Goal: Task Accomplishment & Management: Use online tool/utility

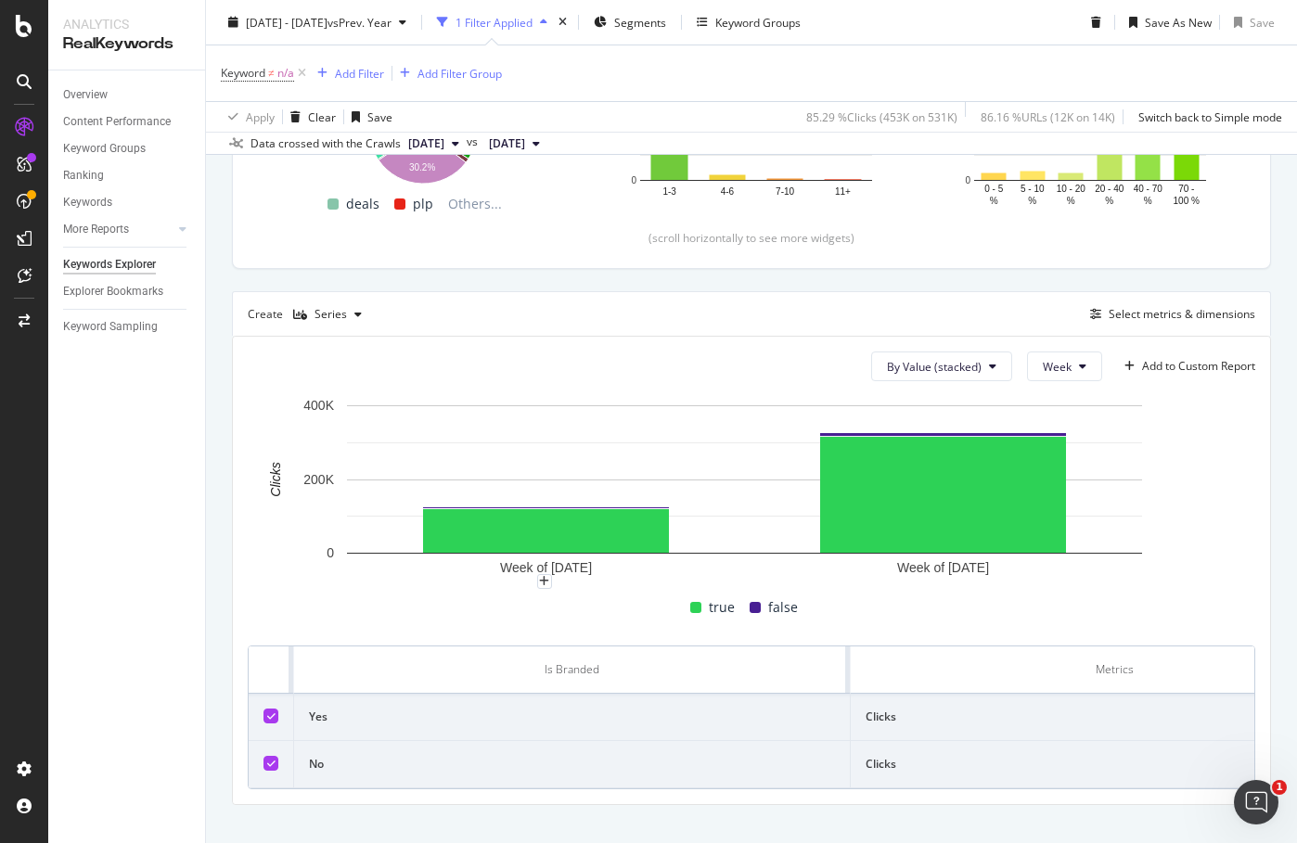
scroll to position [473, 0]
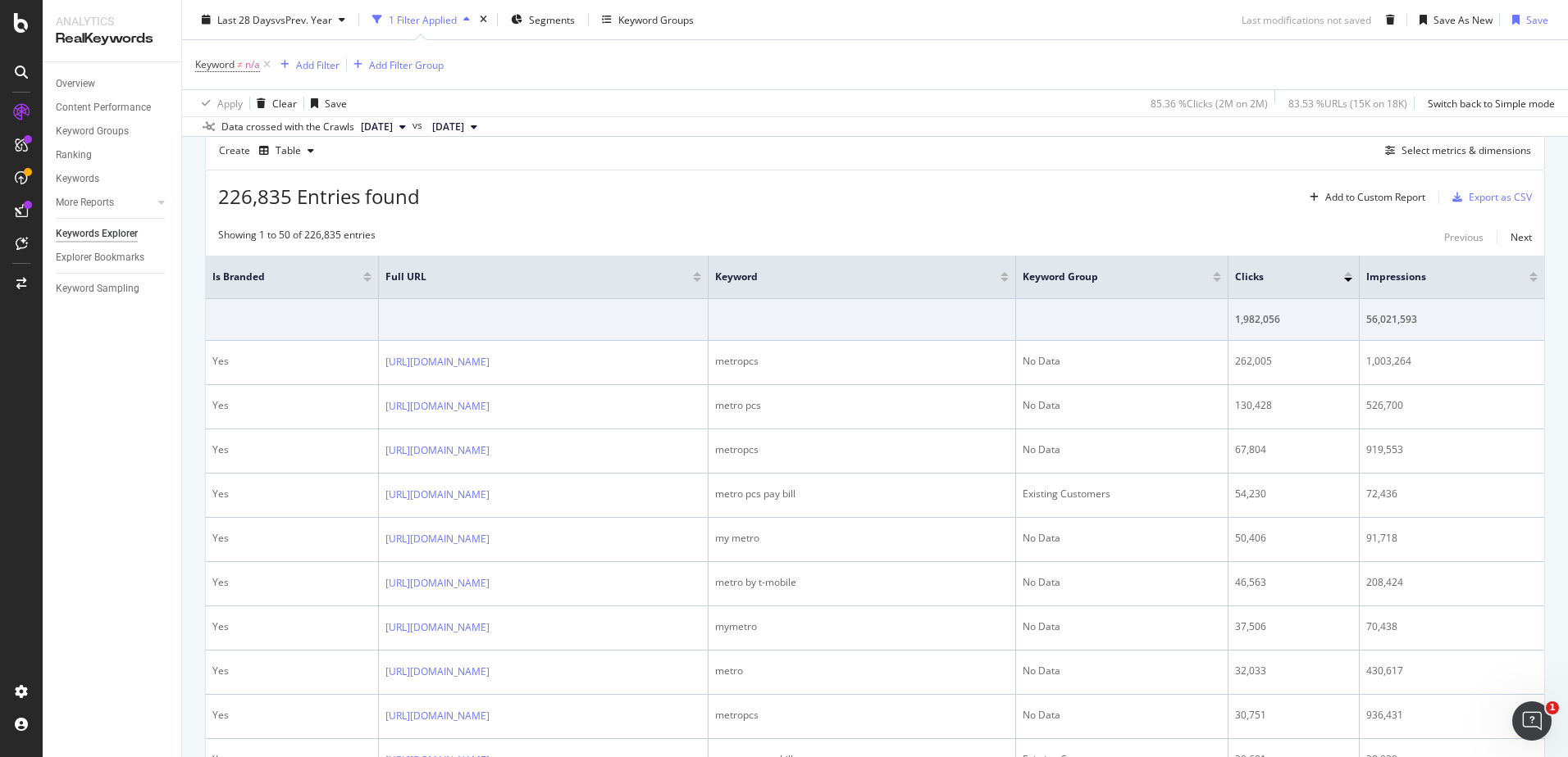
scroll to position [492, 0]
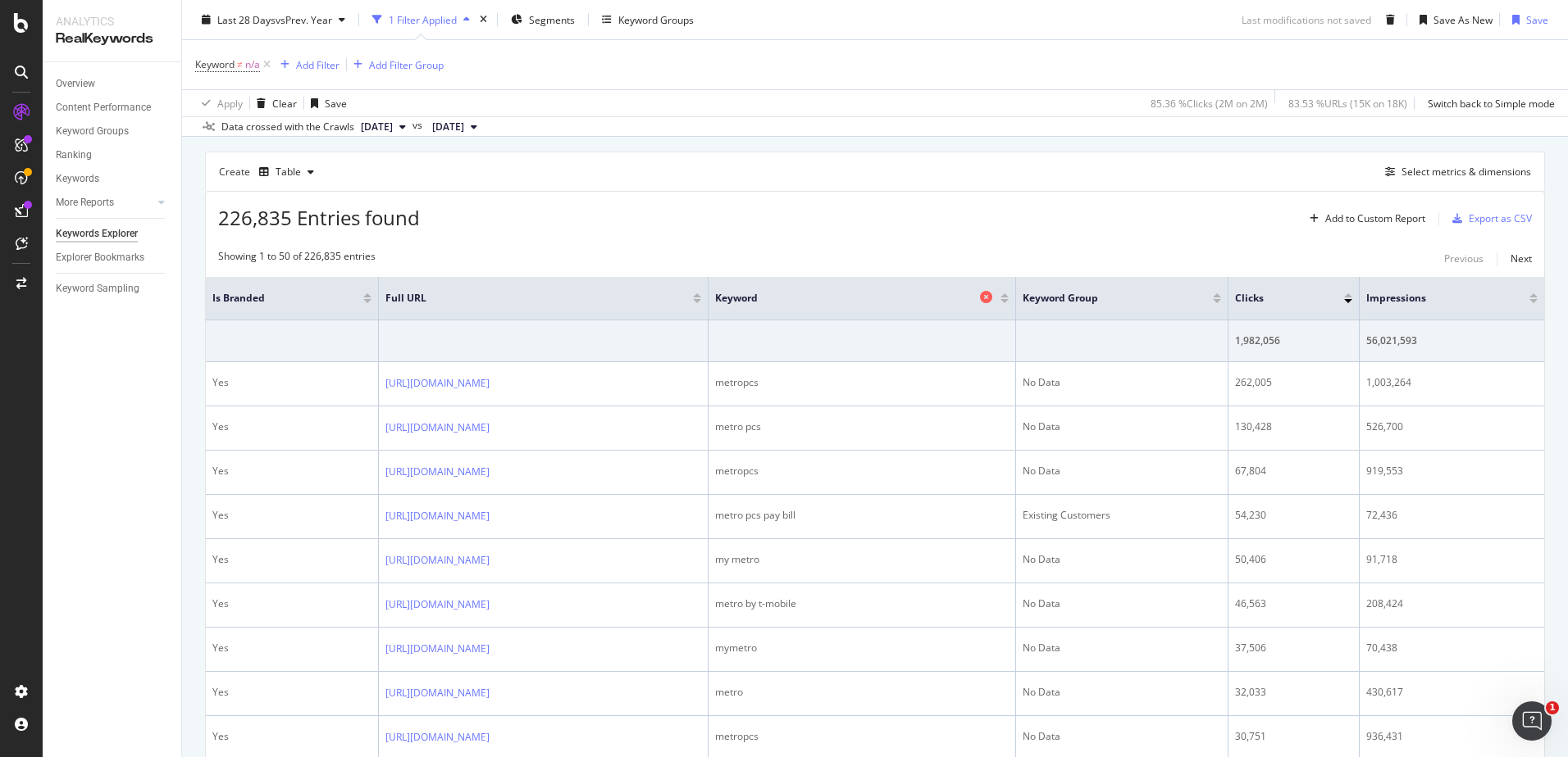
click at [993, 297] on icon at bounding box center [986, 297] width 12 height 12
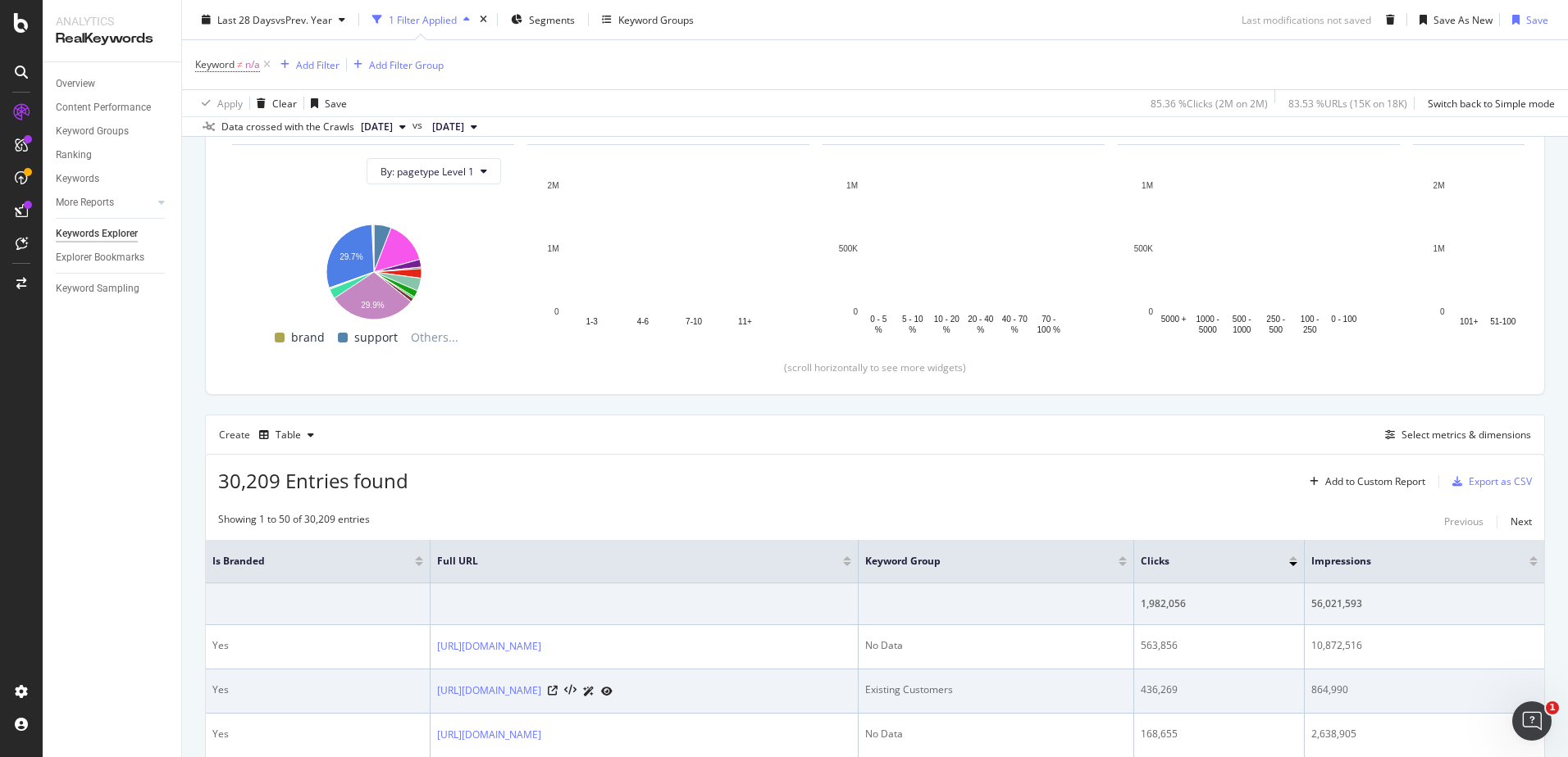
scroll to position [492, 0]
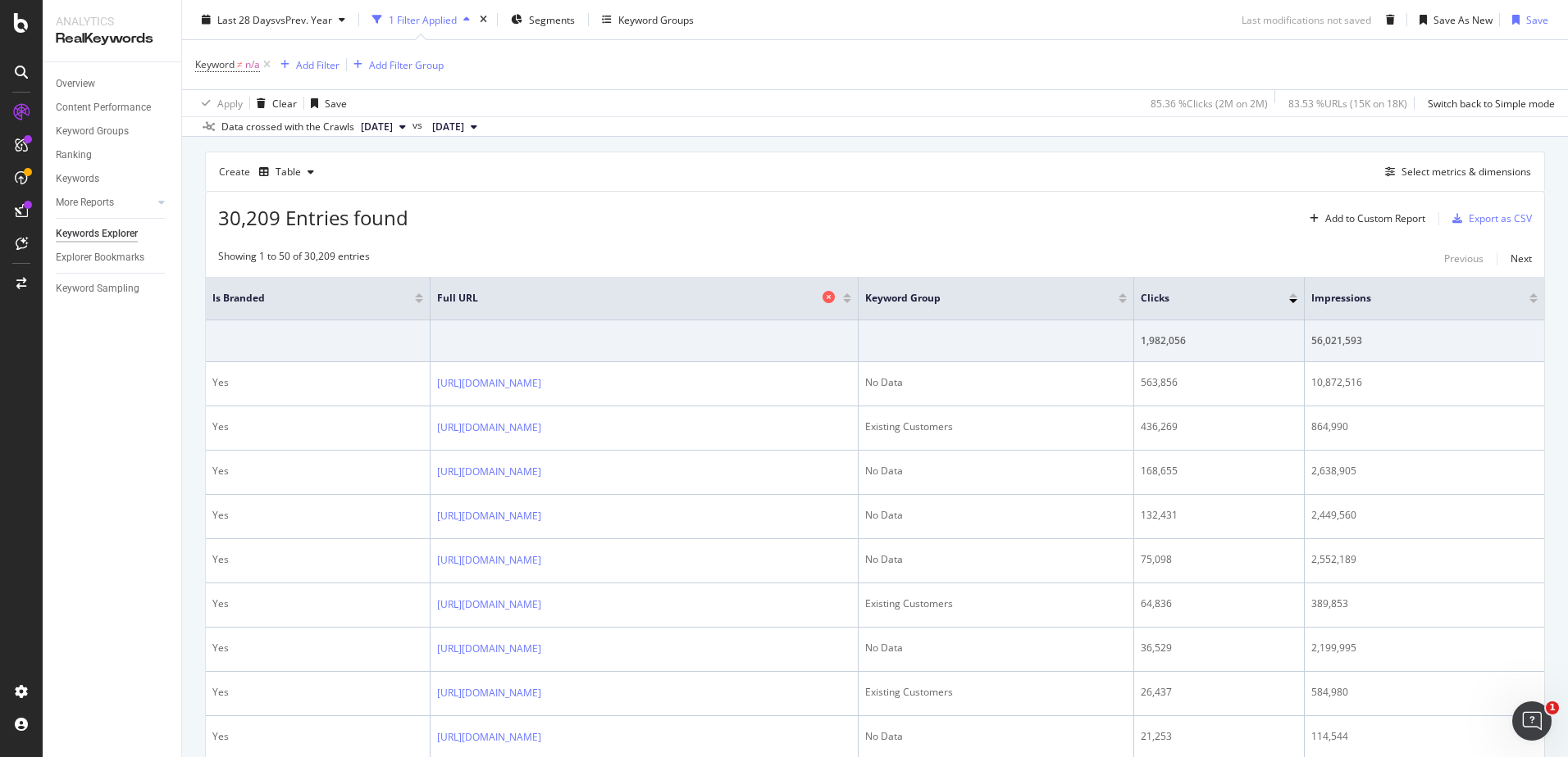
click at [834, 294] on icon at bounding box center [828, 297] width 12 height 12
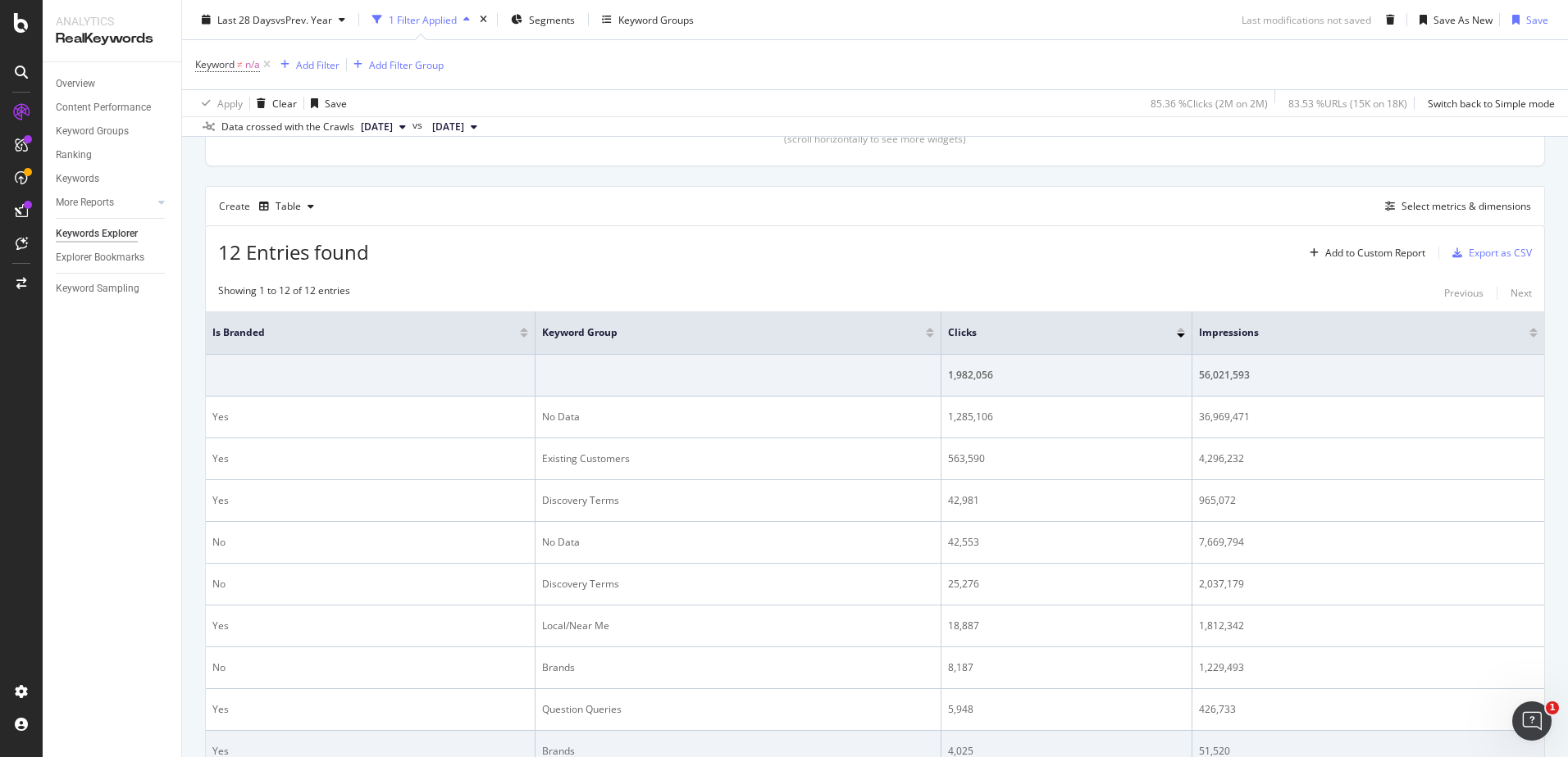
scroll to position [528, 0]
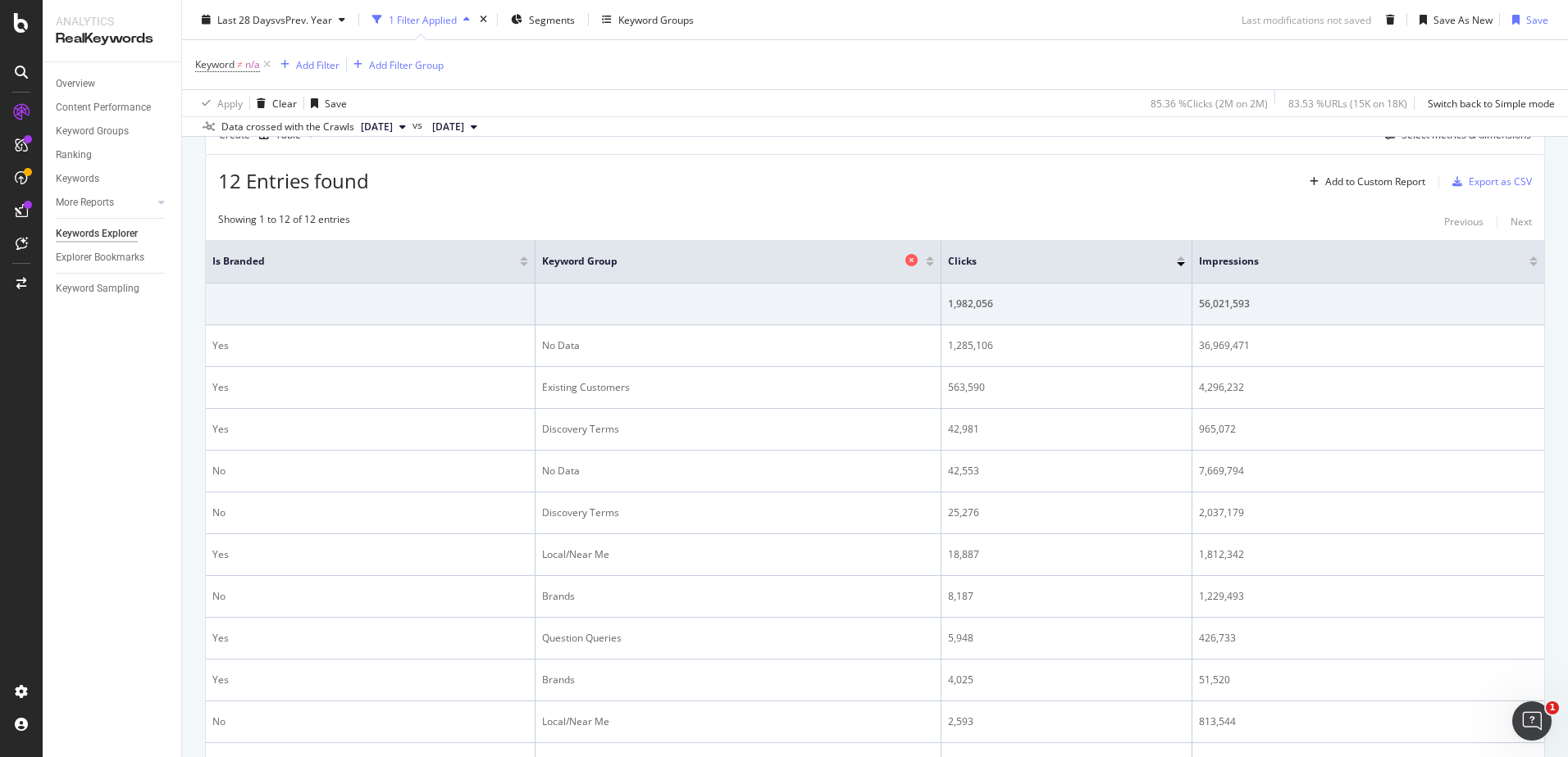
click at [907, 257] on icon at bounding box center [911, 261] width 12 height 12
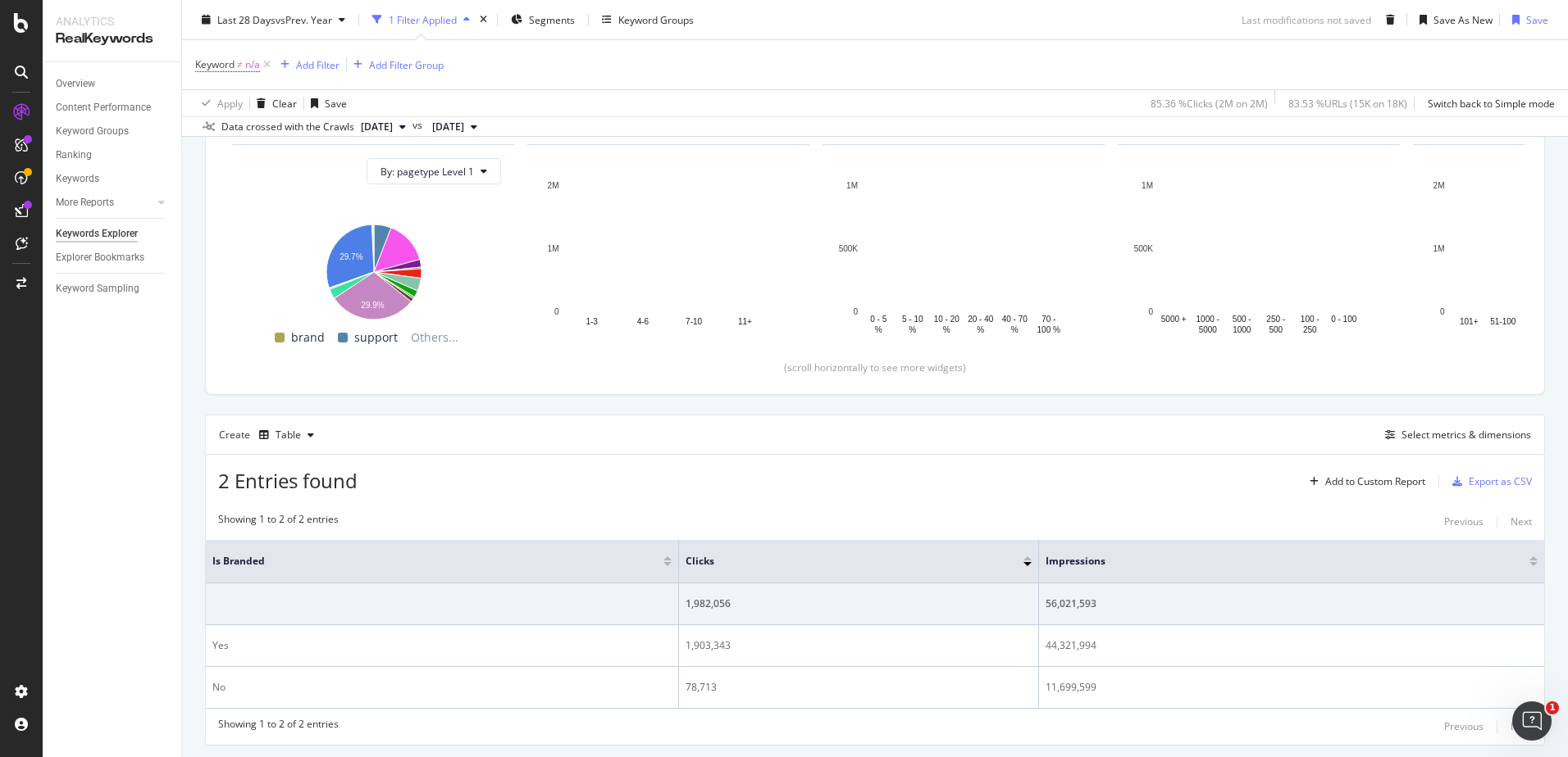
scroll to position [275, 0]
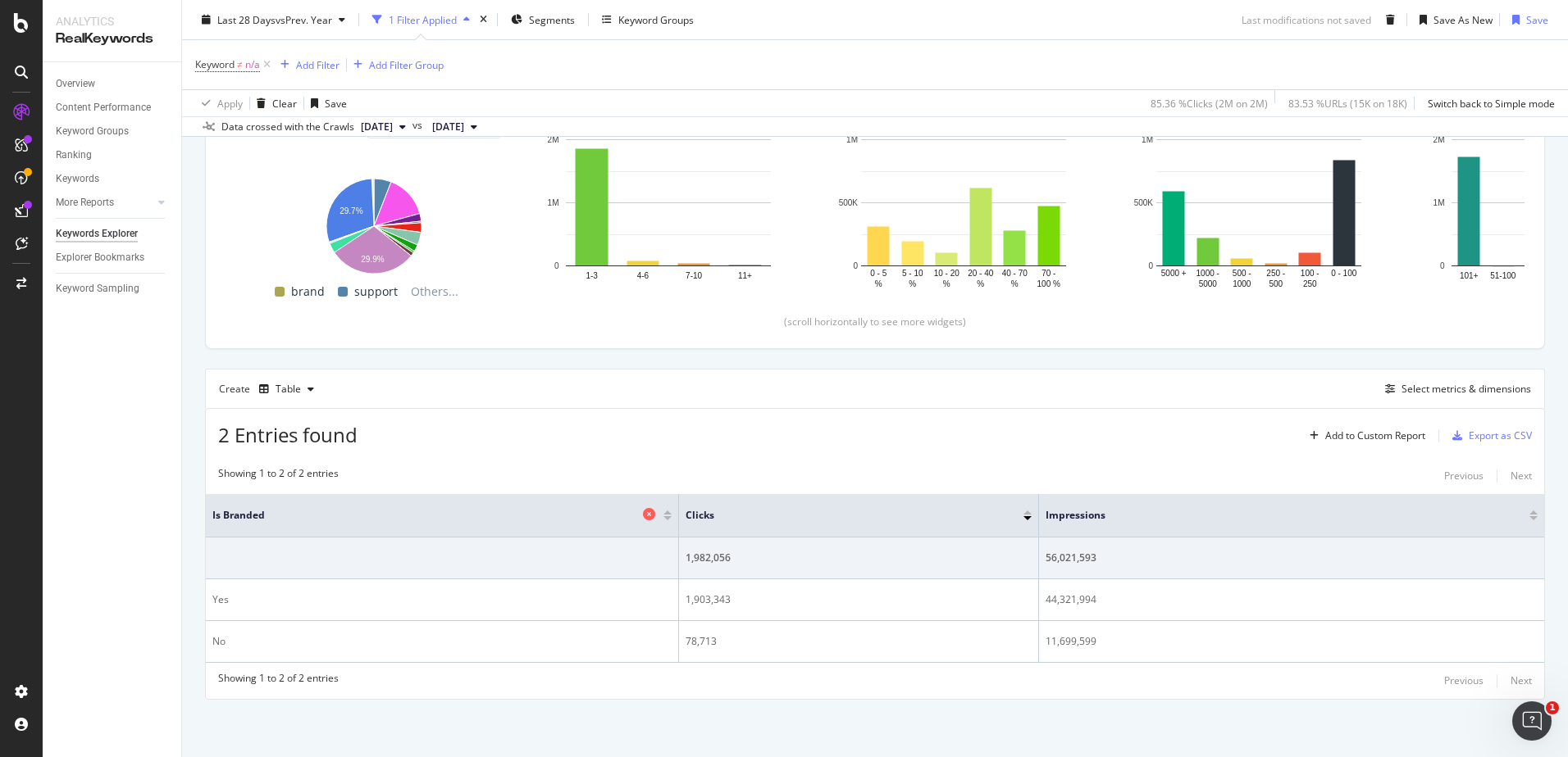
click at [643, 515] on icon at bounding box center [649, 514] width 12 height 12
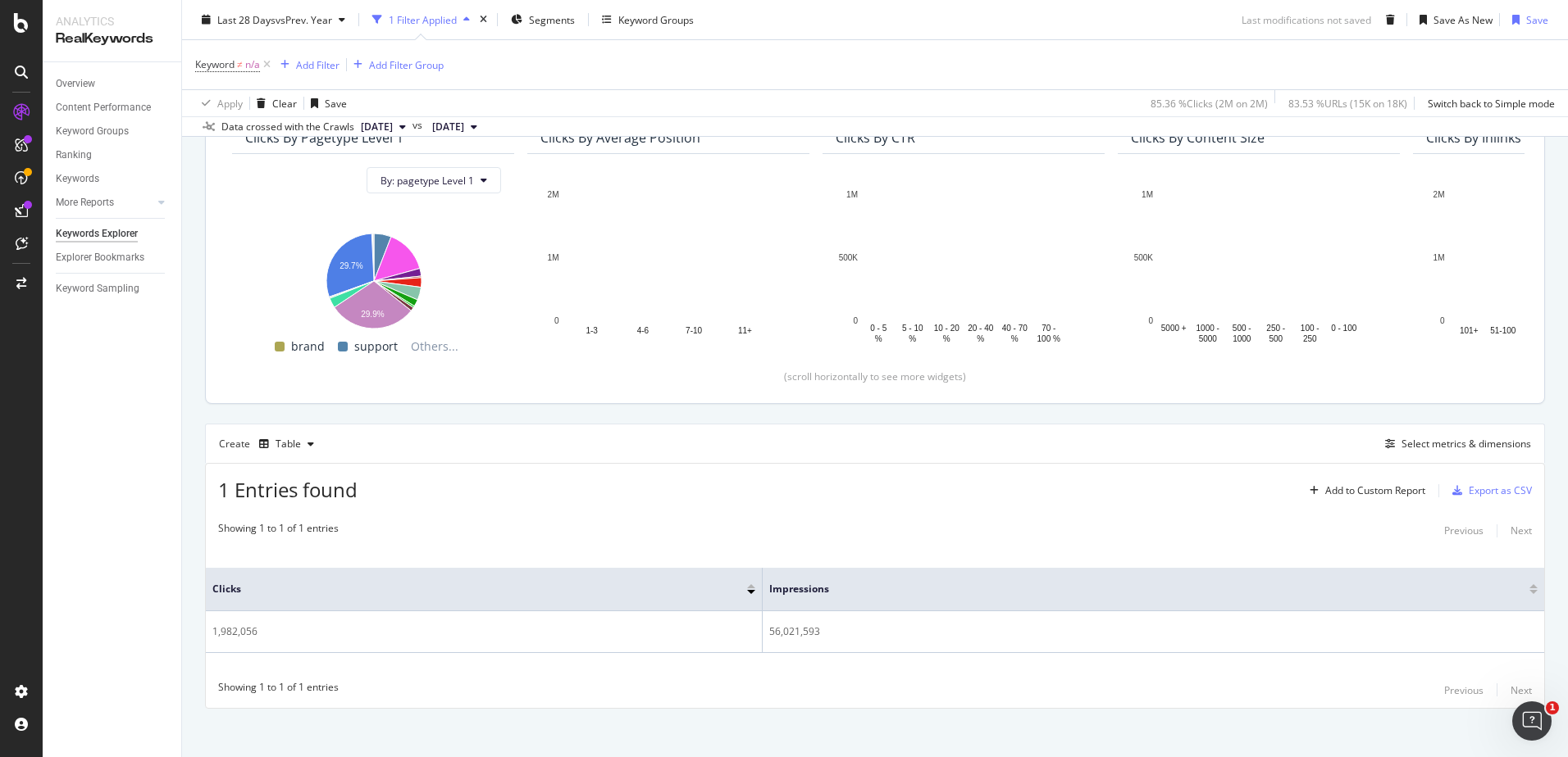
scroll to position [229, 0]
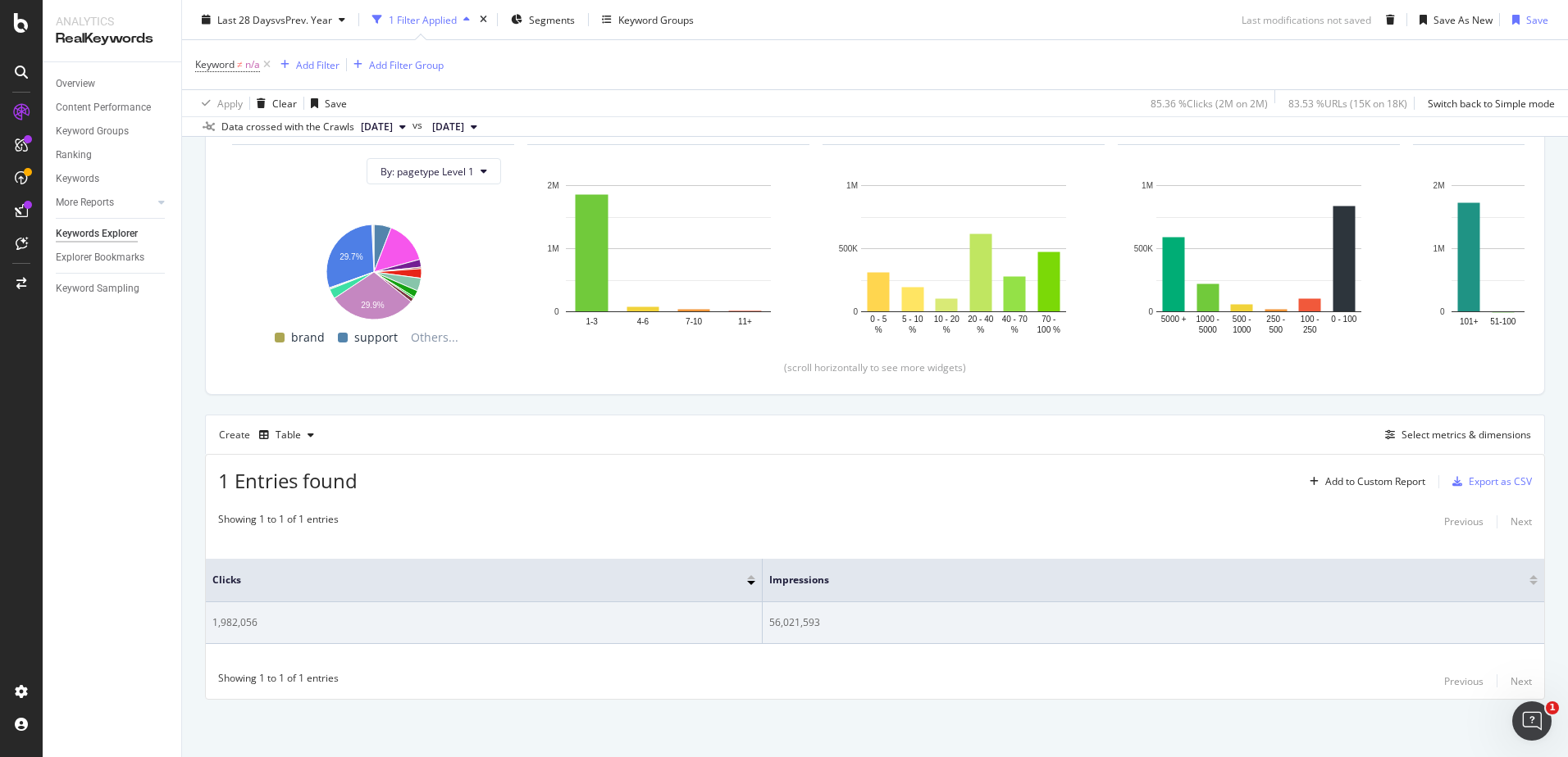
click at [783, 626] on div "56,021,593" at bounding box center [1153, 623] width 768 height 15
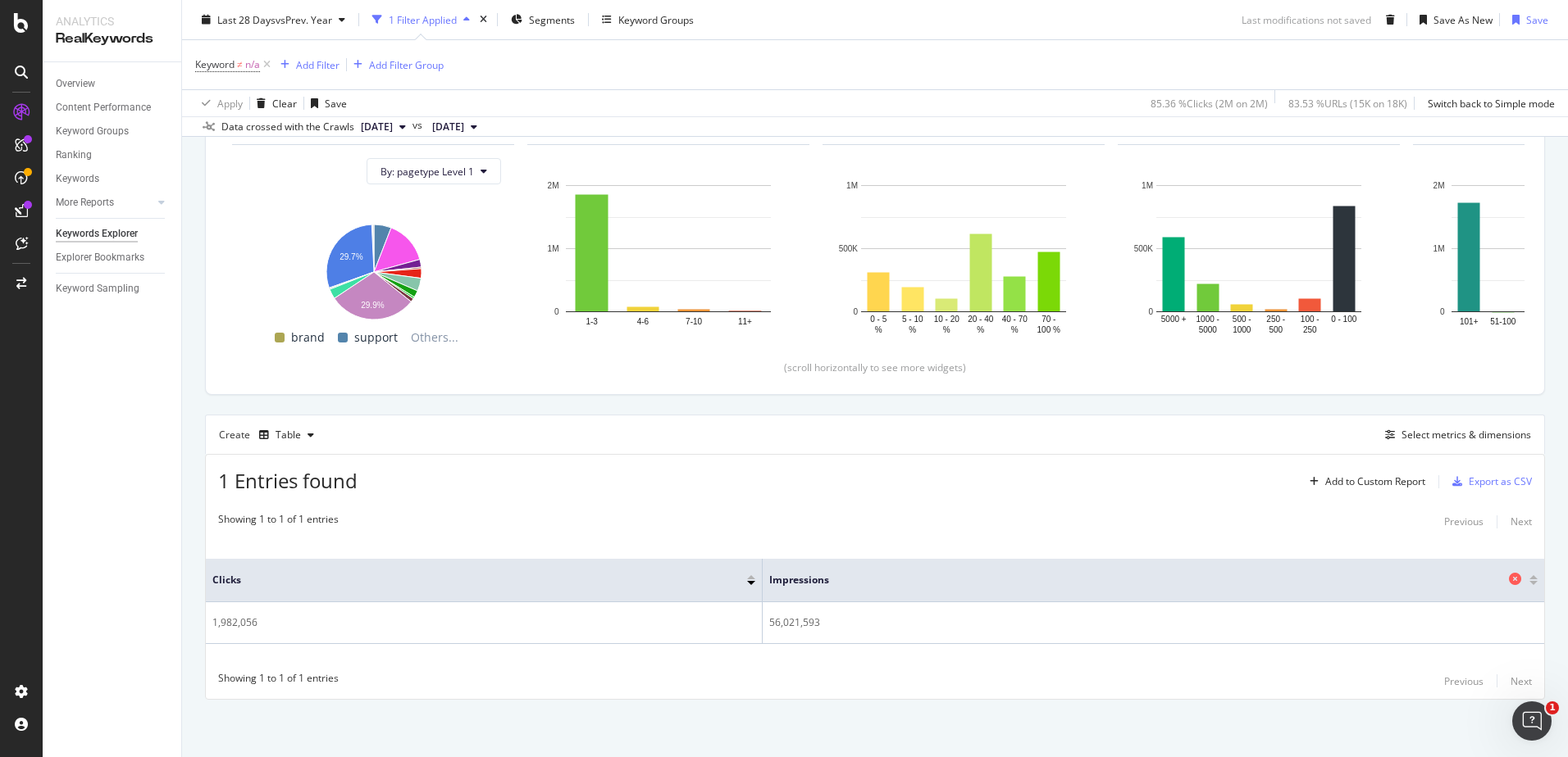
drag, startPoint x: 1361, startPoint y: 579, endPoint x: 1146, endPoint y: 577, distance: 215.0
click at [1146, 577] on span "Impressions" at bounding box center [1137, 579] width 735 height 15
click at [1423, 434] on div "Select metrics & dimensions" at bounding box center [1465, 435] width 130 height 14
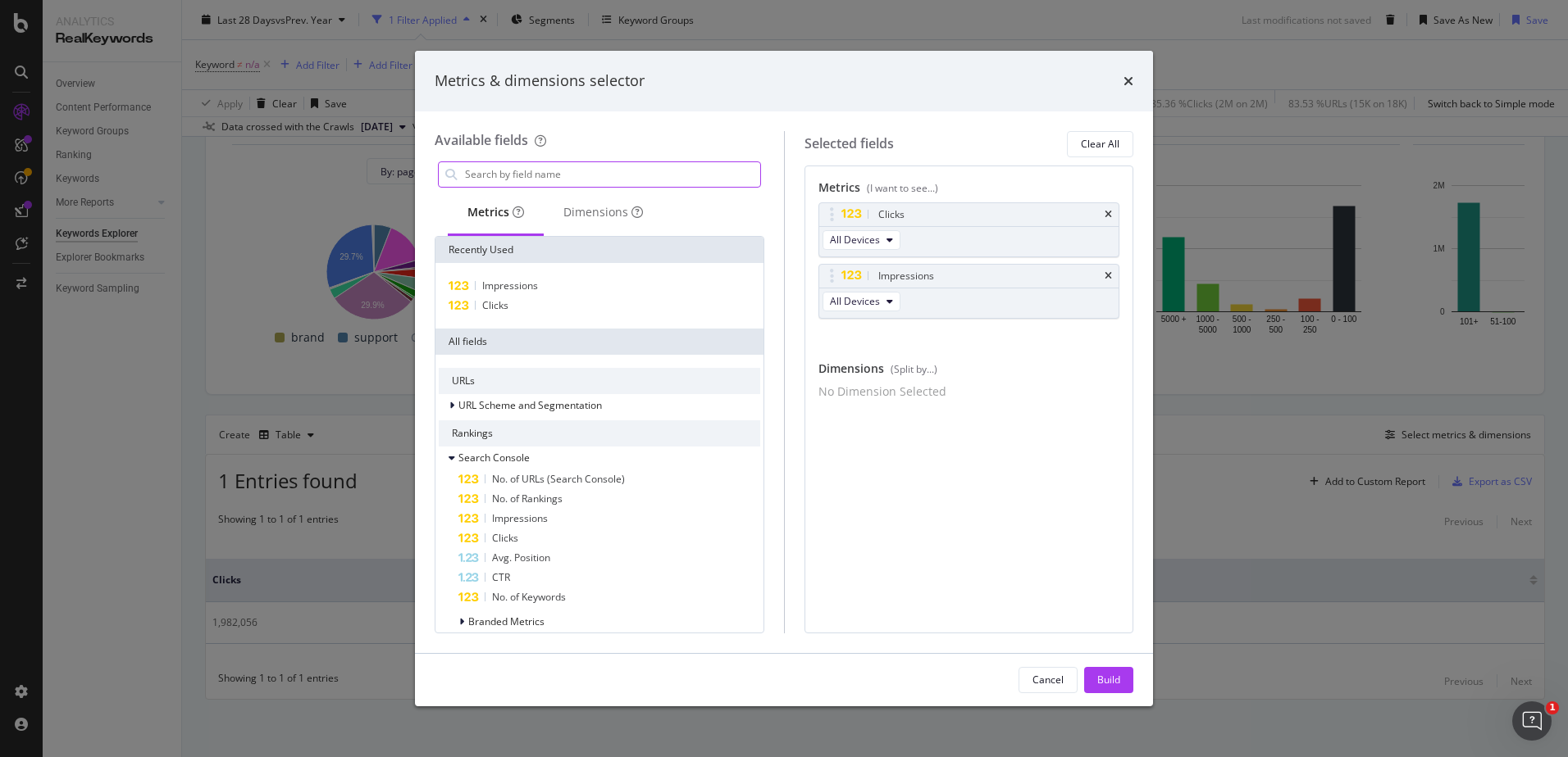
click at [526, 177] on input "modal" at bounding box center [612, 175] width 297 height 25
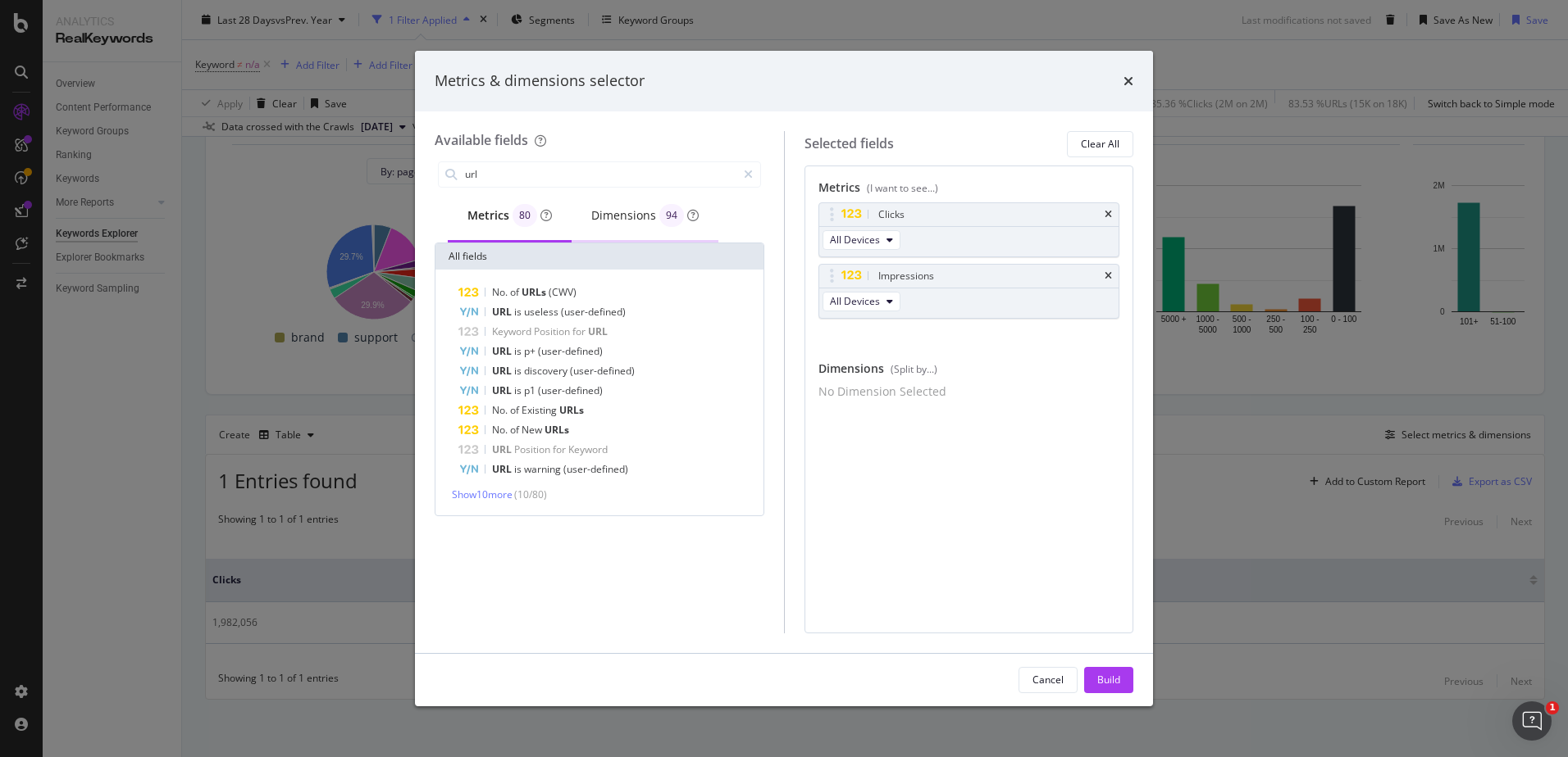
type input "url"
click at [636, 219] on div "Dimensions 94" at bounding box center [645, 216] width 108 height 23
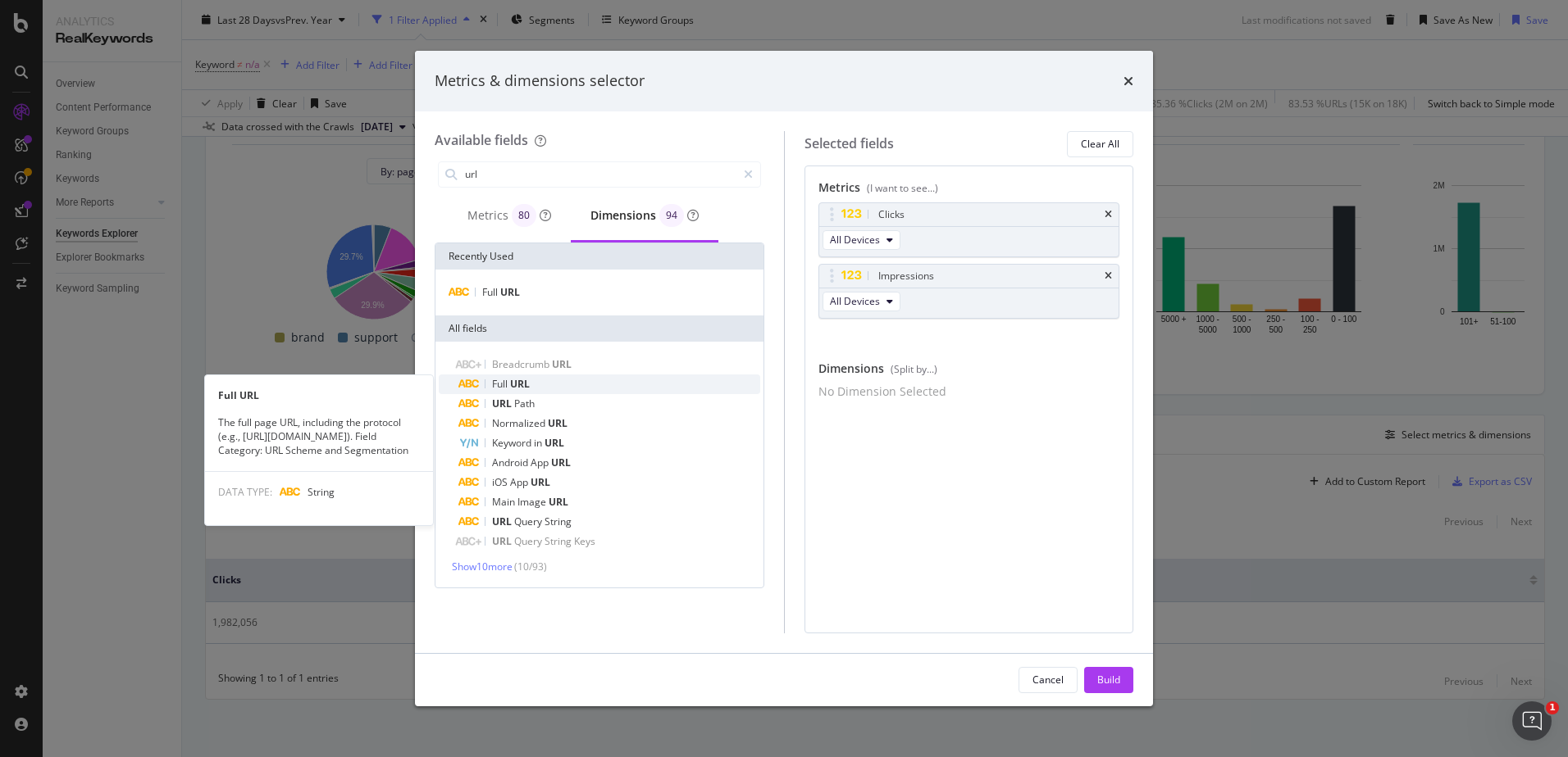
click at [529, 384] on span "URL" at bounding box center [520, 384] width 19 height 14
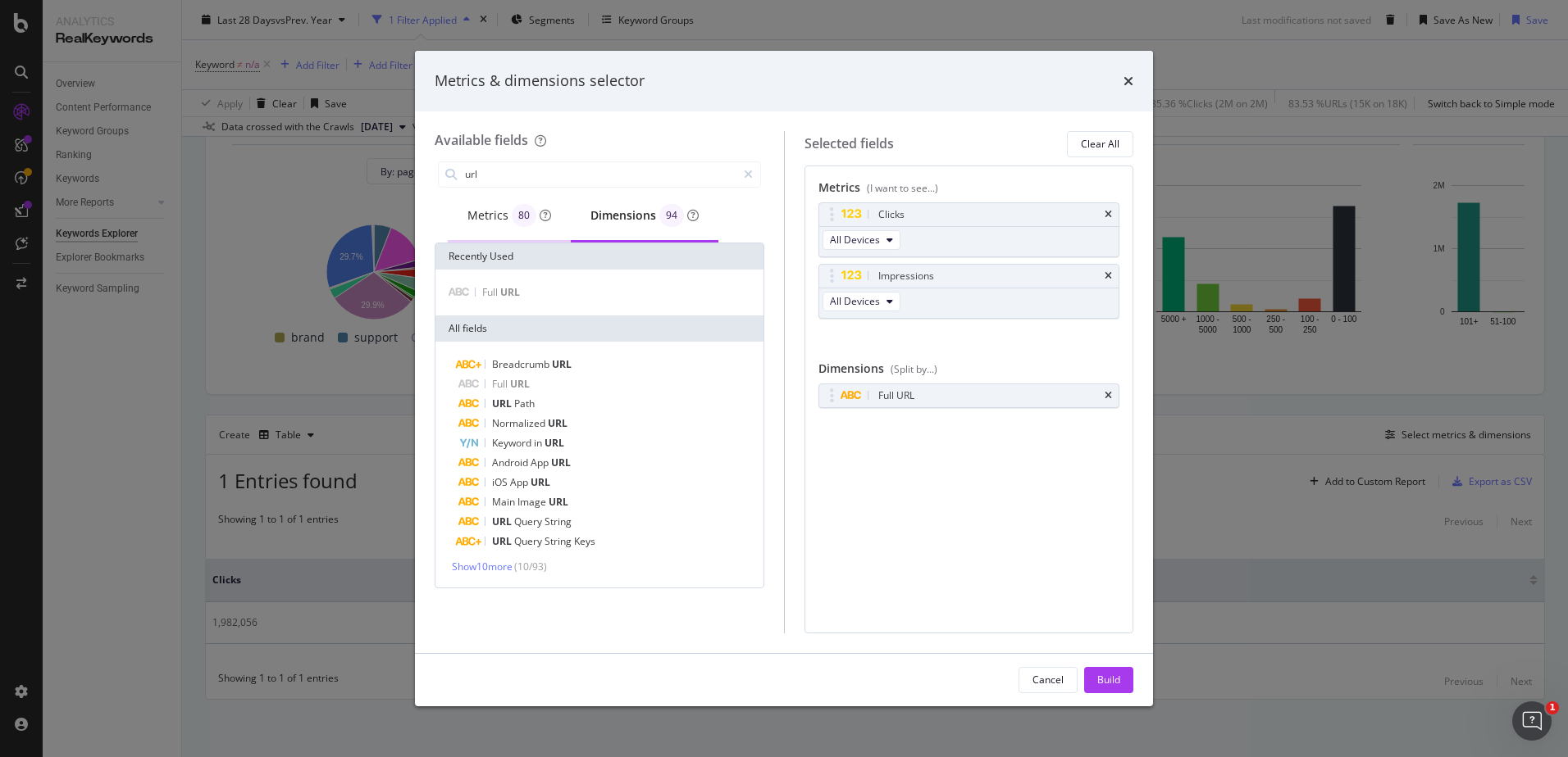
click at [490, 215] on div "Metrics 80" at bounding box center [509, 216] width 84 height 23
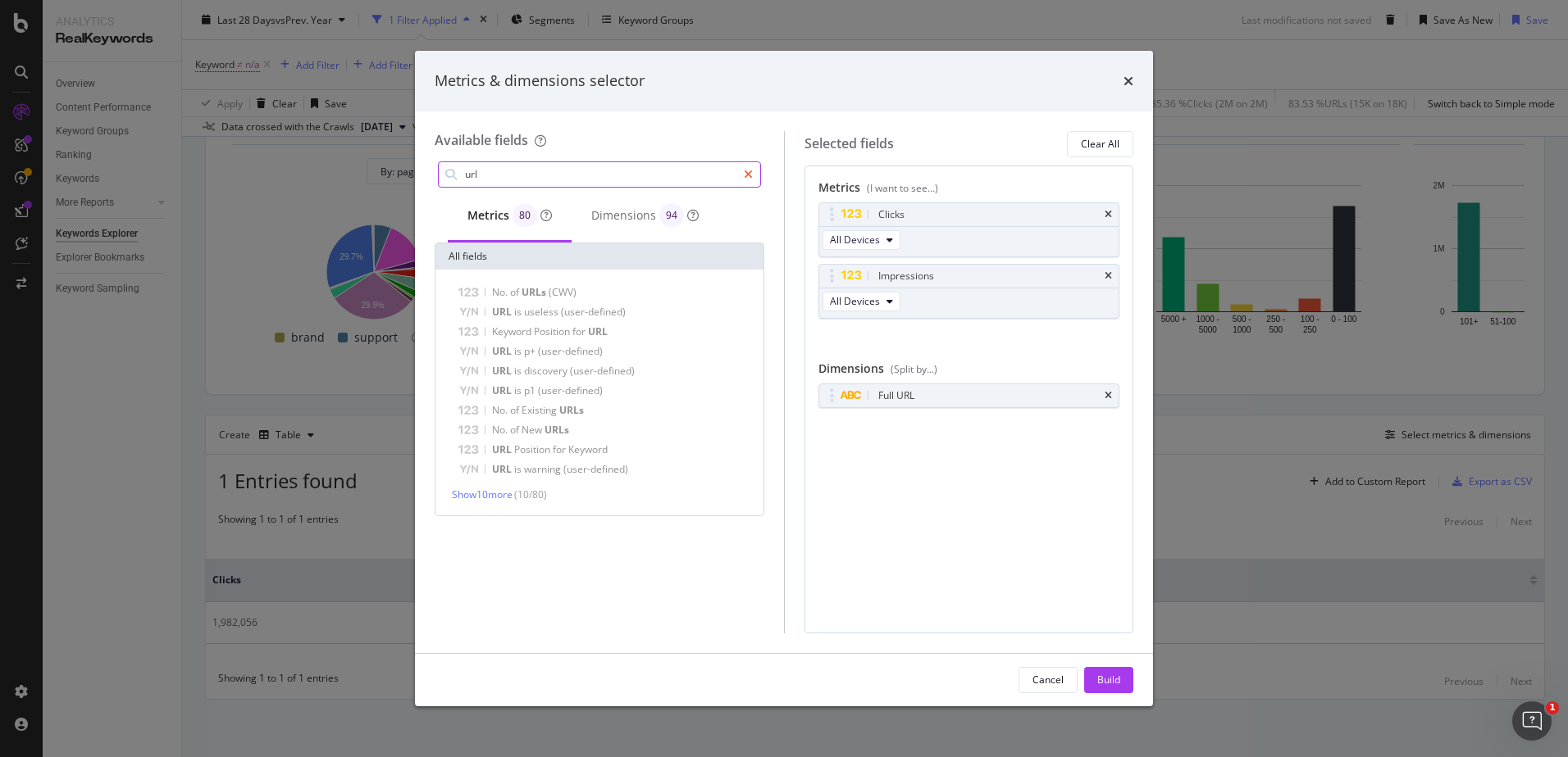
click at [756, 171] on div "modal" at bounding box center [748, 175] width 24 height 26
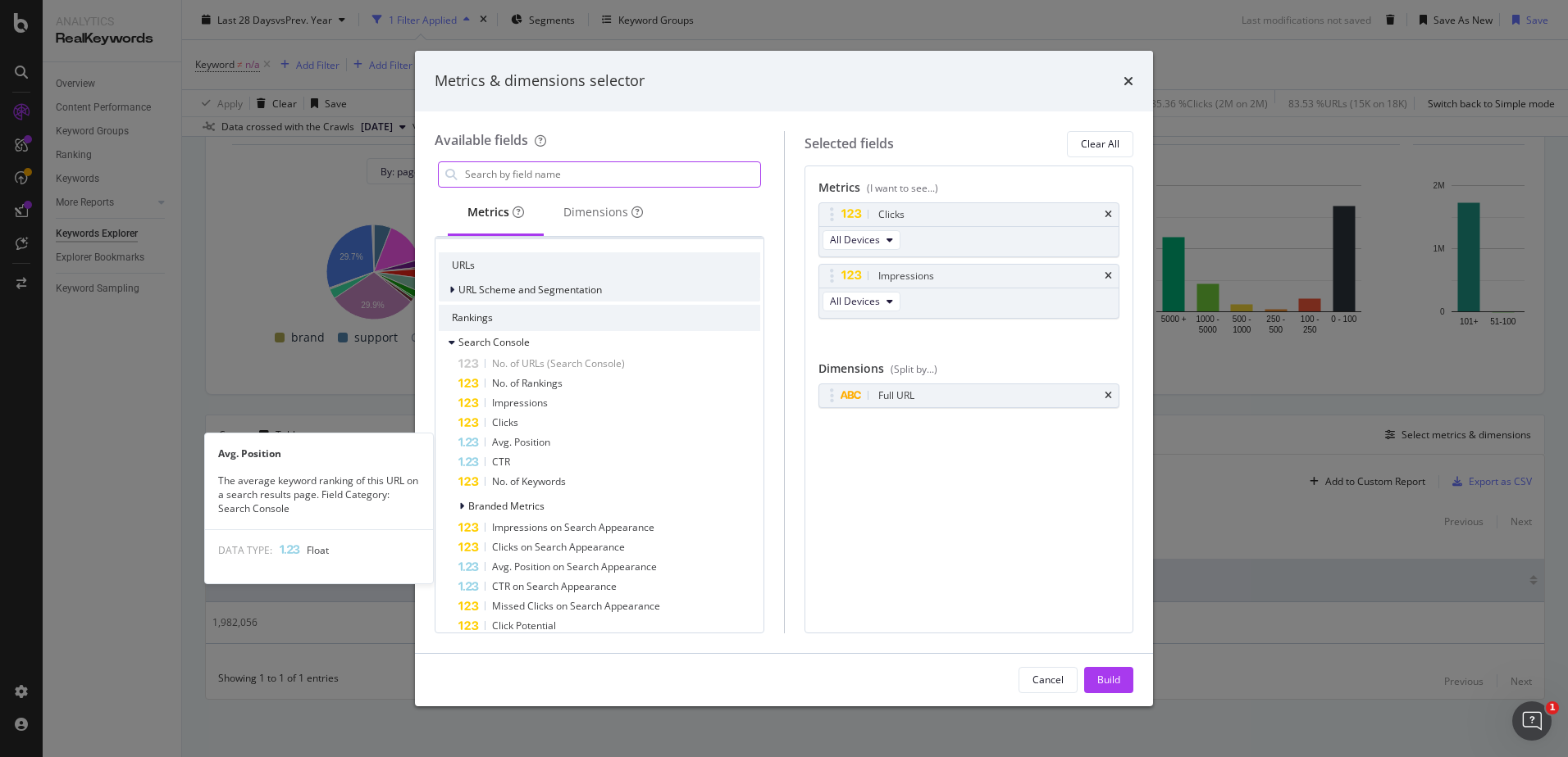
scroll to position [0, 0]
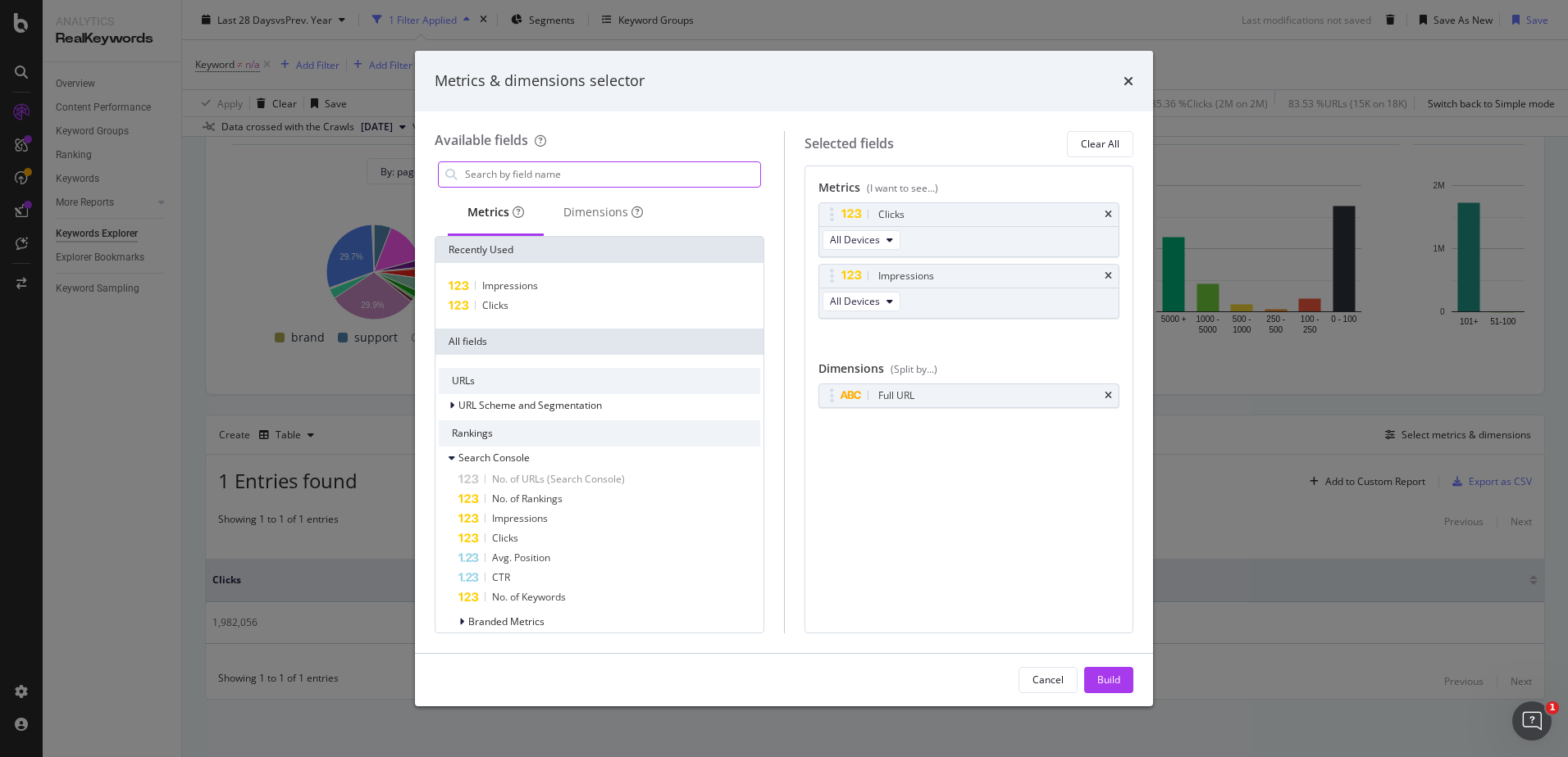
click at [523, 173] on input "modal" at bounding box center [612, 175] width 297 height 25
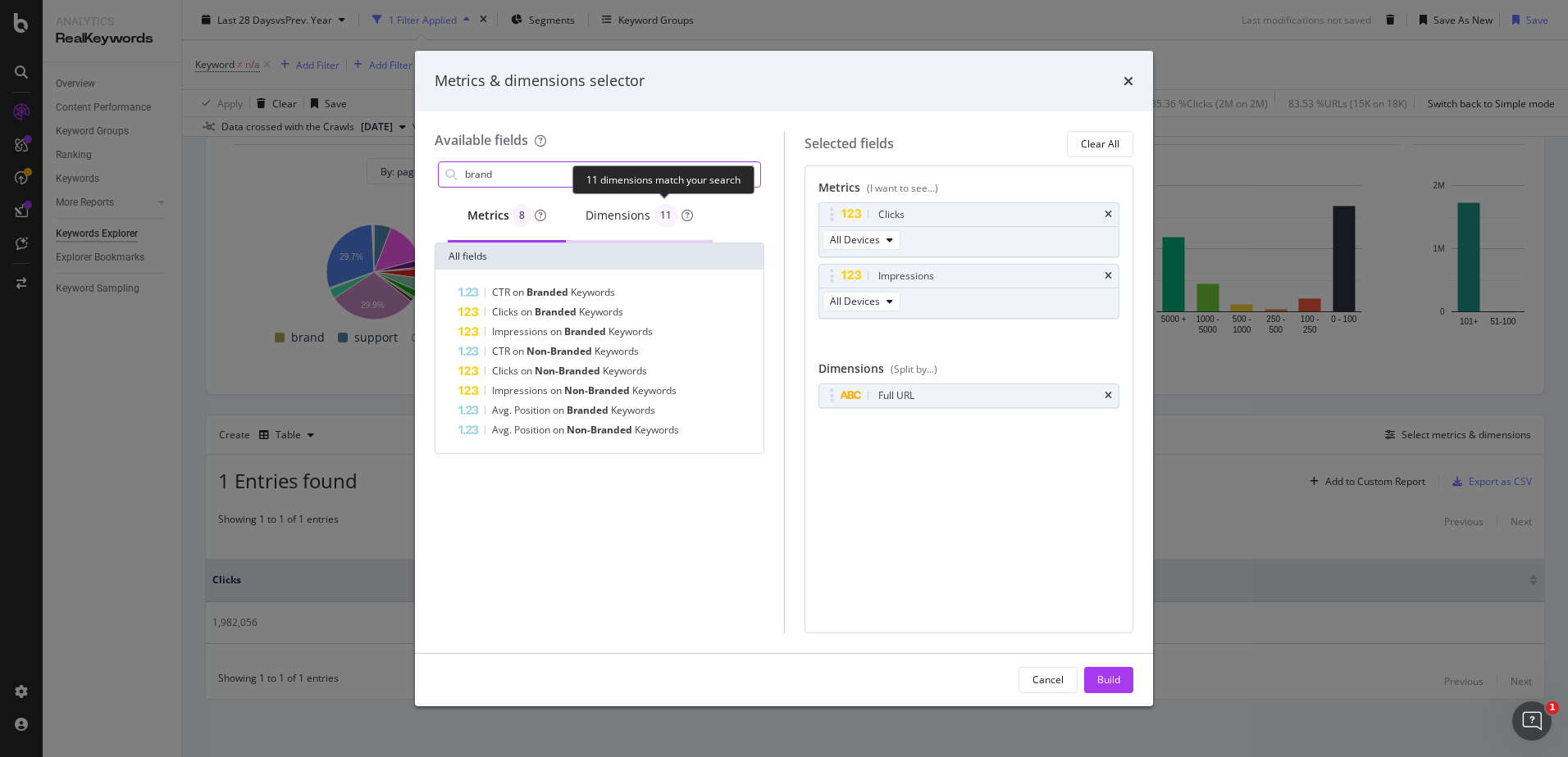
type input "brand"
click at [653, 213] on div "11" at bounding box center [666, 216] width 25 height 23
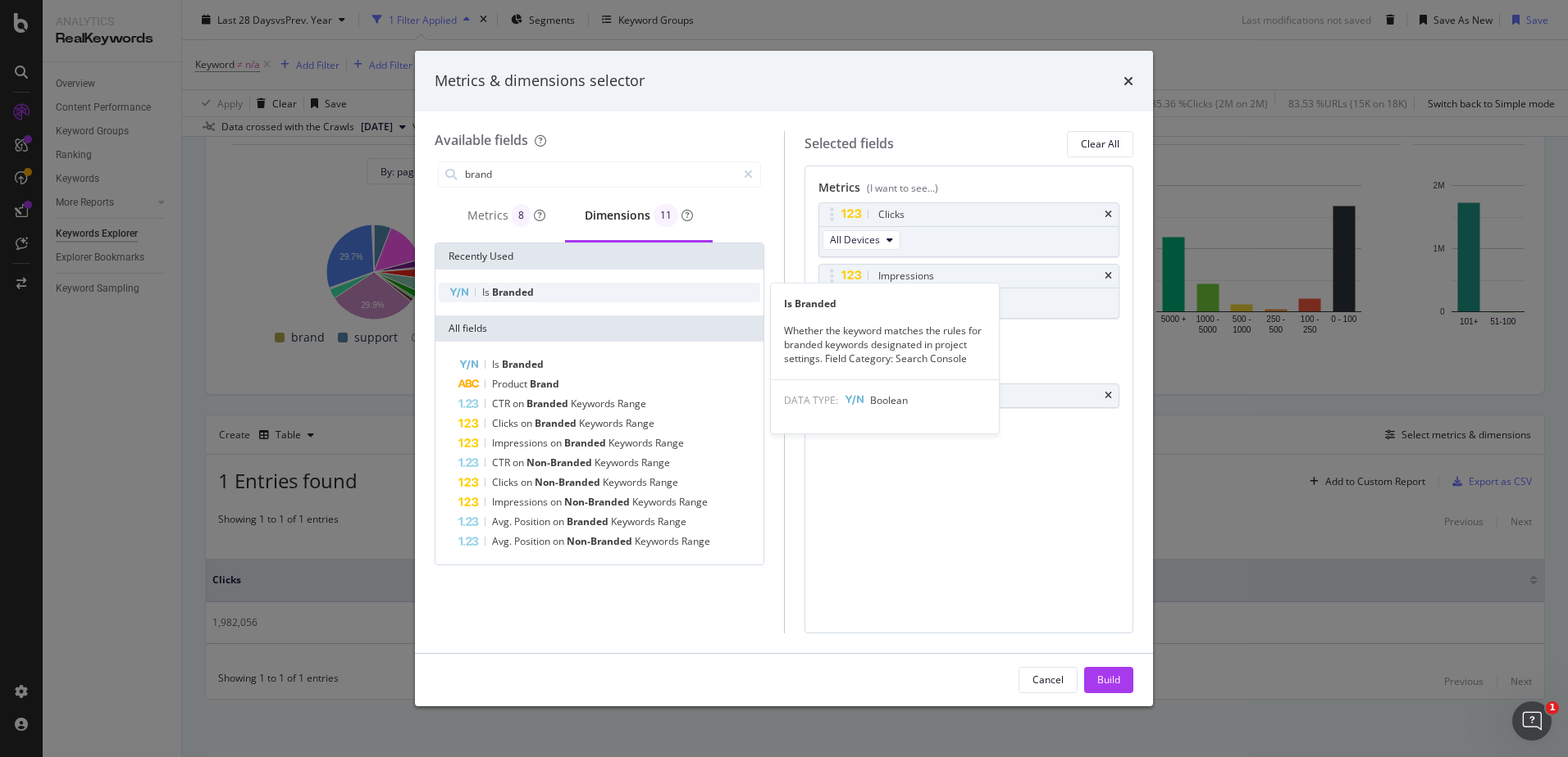
click at [523, 292] on span "Branded" at bounding box center [513, 292] width 42 height 14
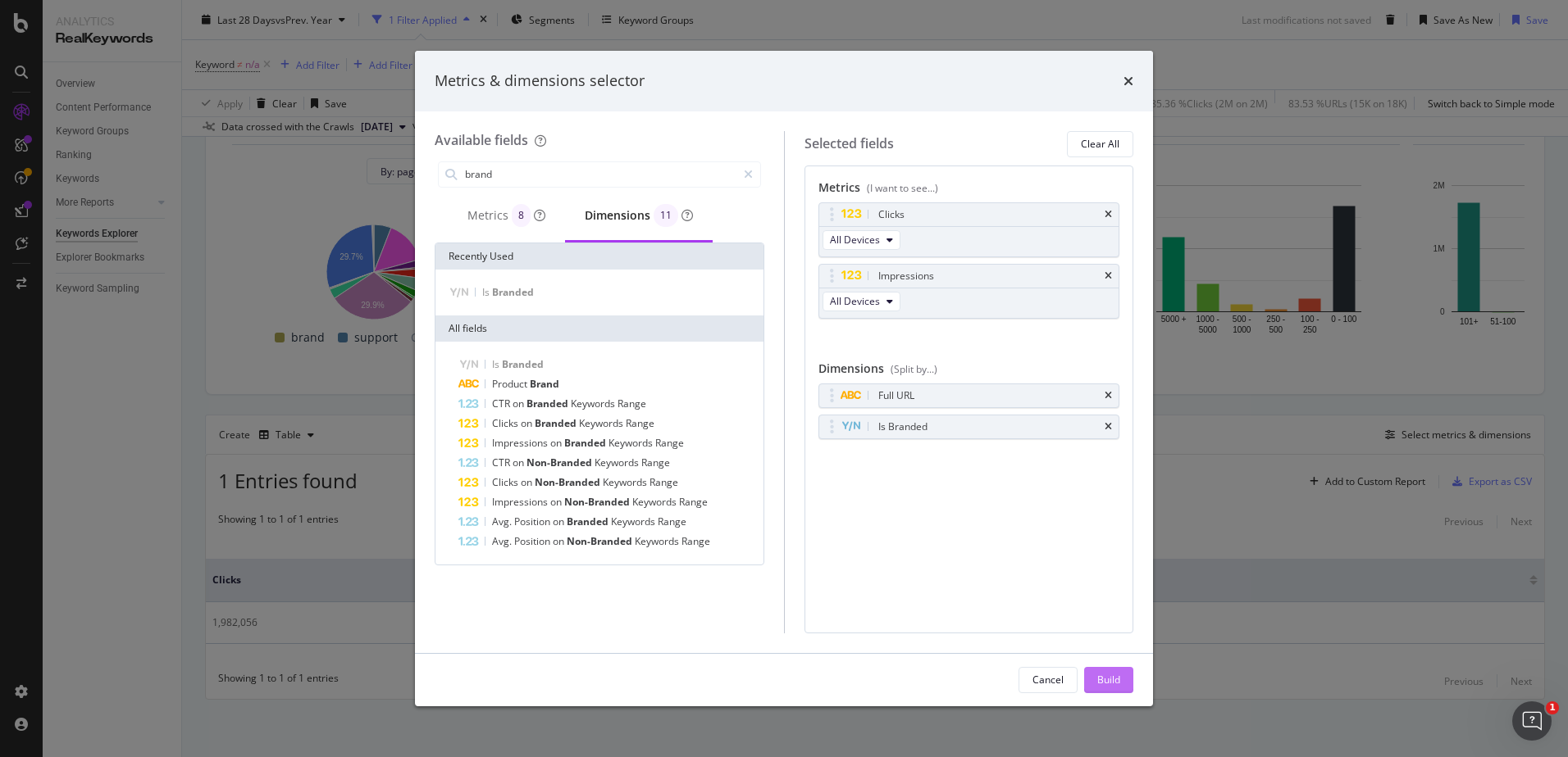
click at [1114, 674] on div "Build" at bounding box center [1108, 680] width 23 height 14
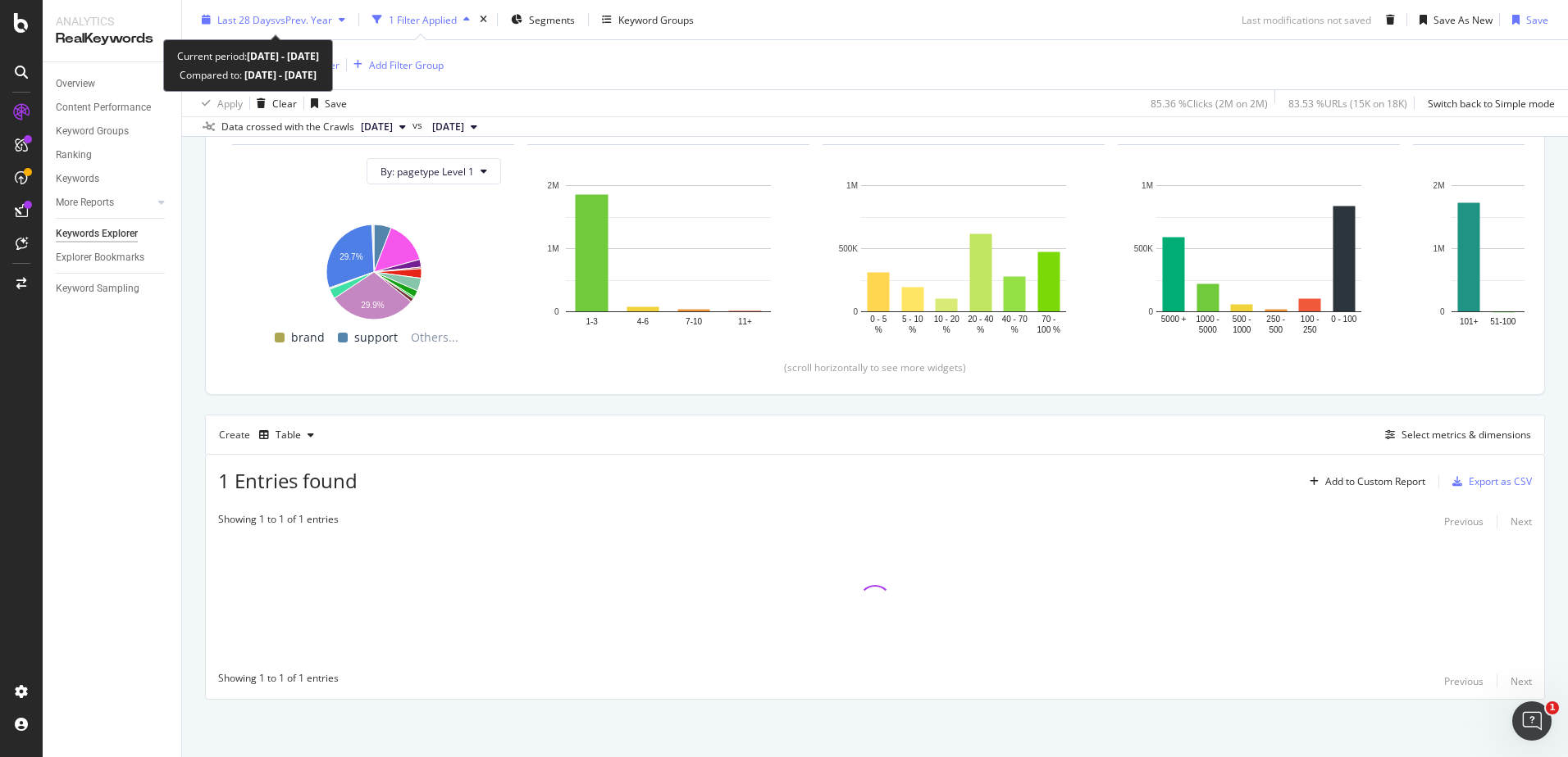
click at [323, 21] on span "vs Prev. Year" at bounding box center [304, 19] width 57 height 14
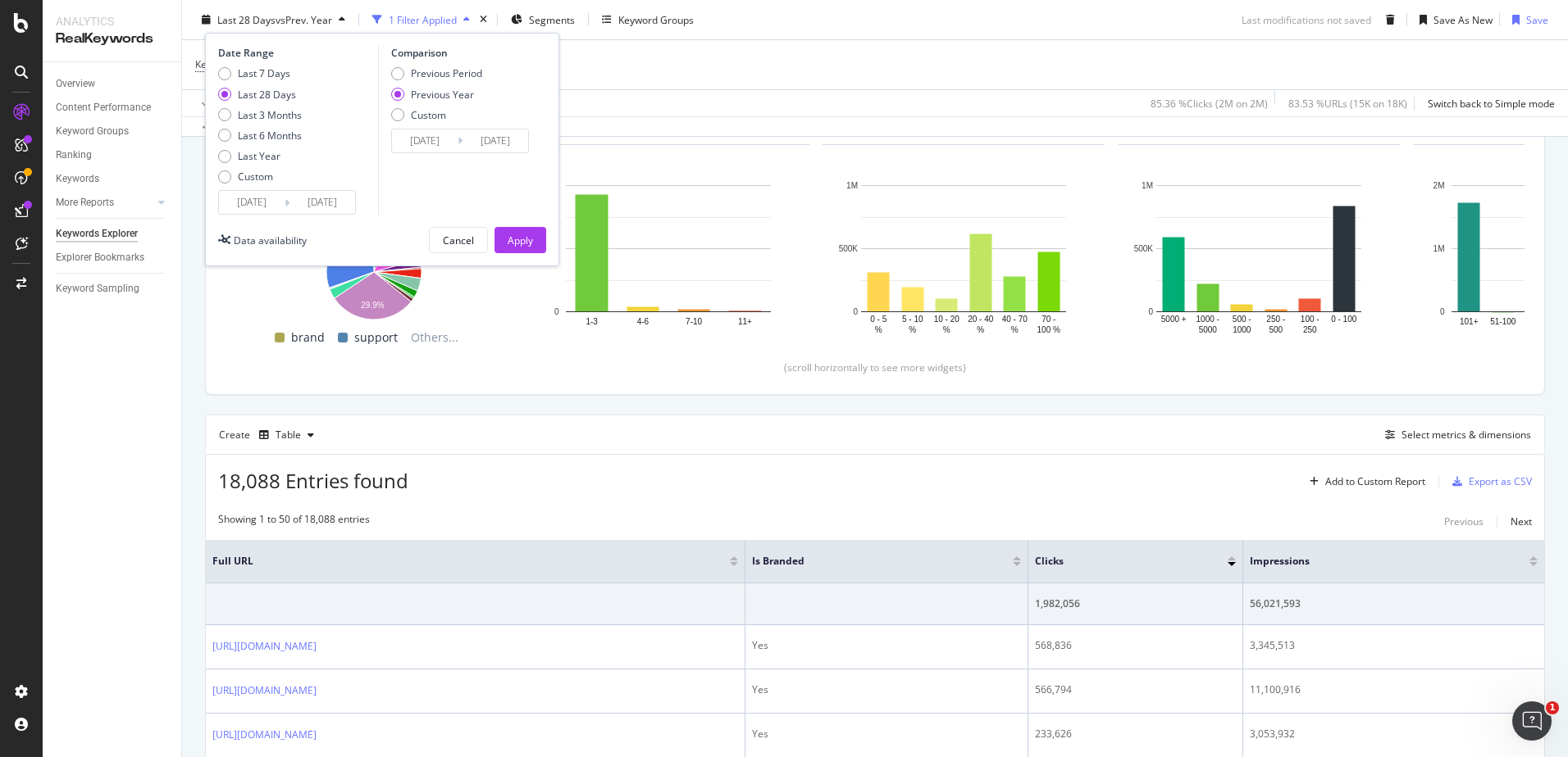
click at [273, 199] on input "2025/09/14" at bounding box center [252, 202] width 65 height 23
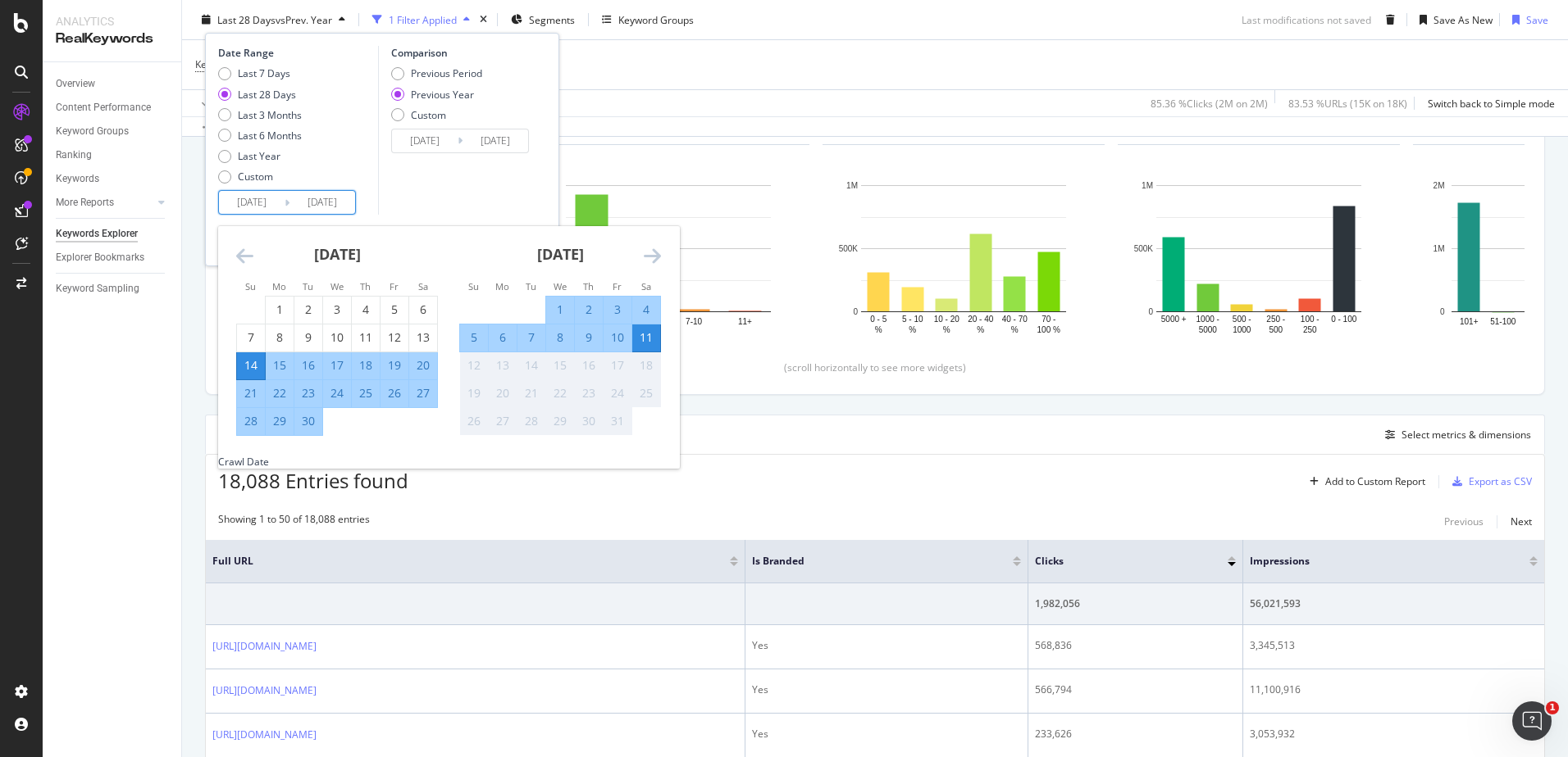
click at [557, 301] on div "1" at bounding box center [560, 309] width 28 height 17
type input "2025/10/01"
type input "2024/10/02"
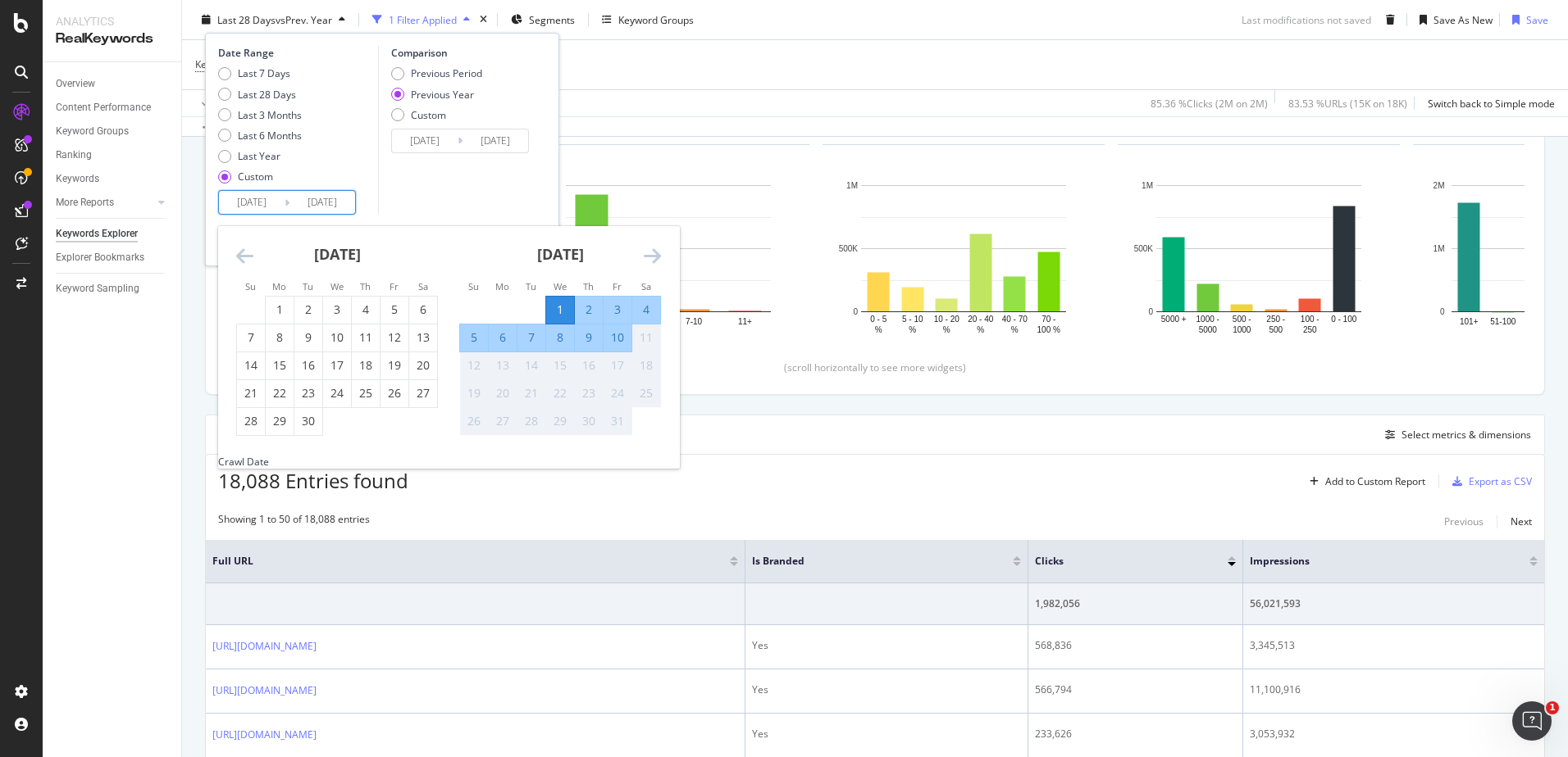
click at [557, 306] on div "1" at bounding box center [560, 309] width 28 height 17
type input "2025/10/01"
type input "2024/10/02"
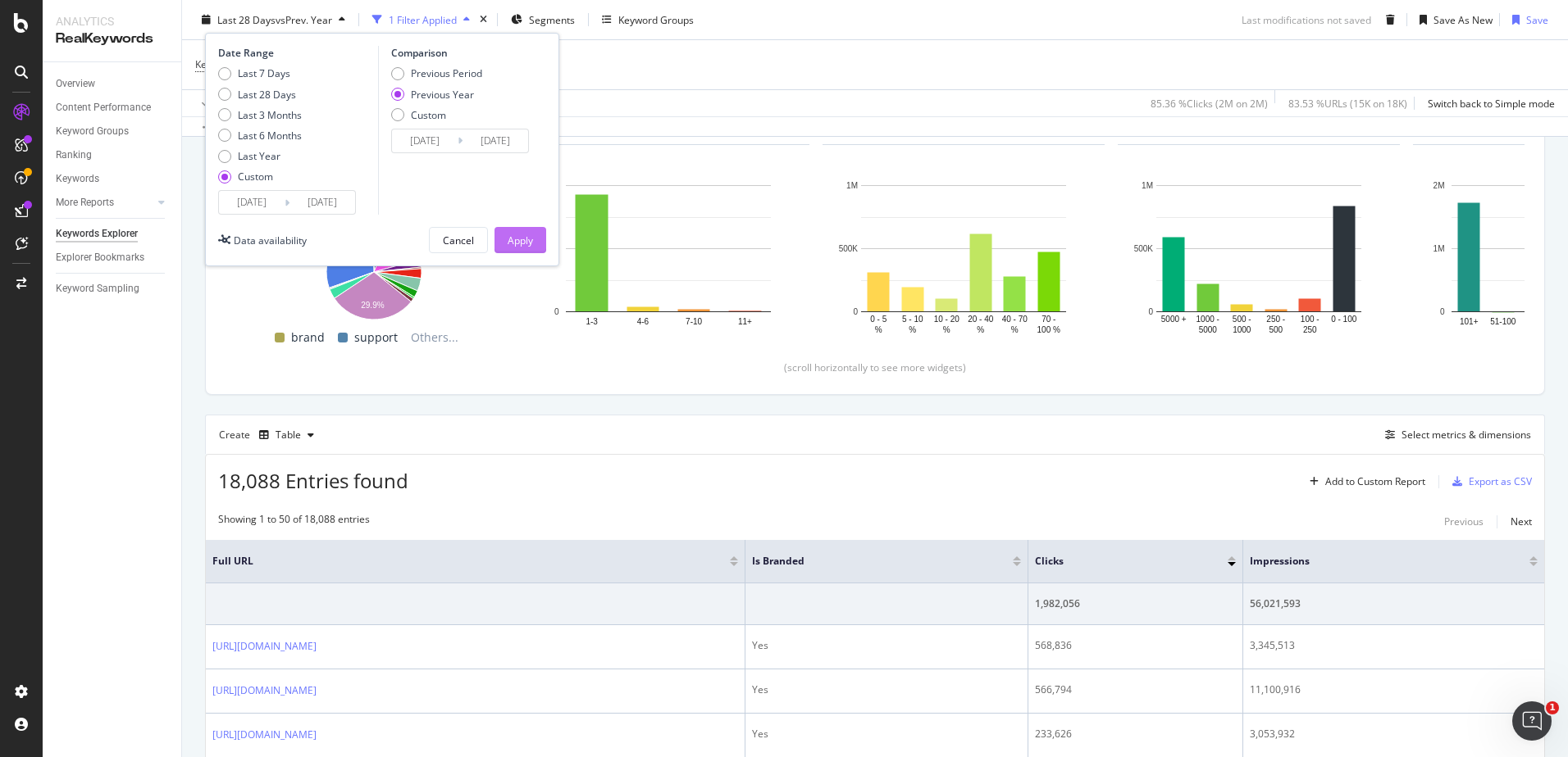
click at [521, 239] on div "Apply" at bounding box center [520, 239] width 26 height 14
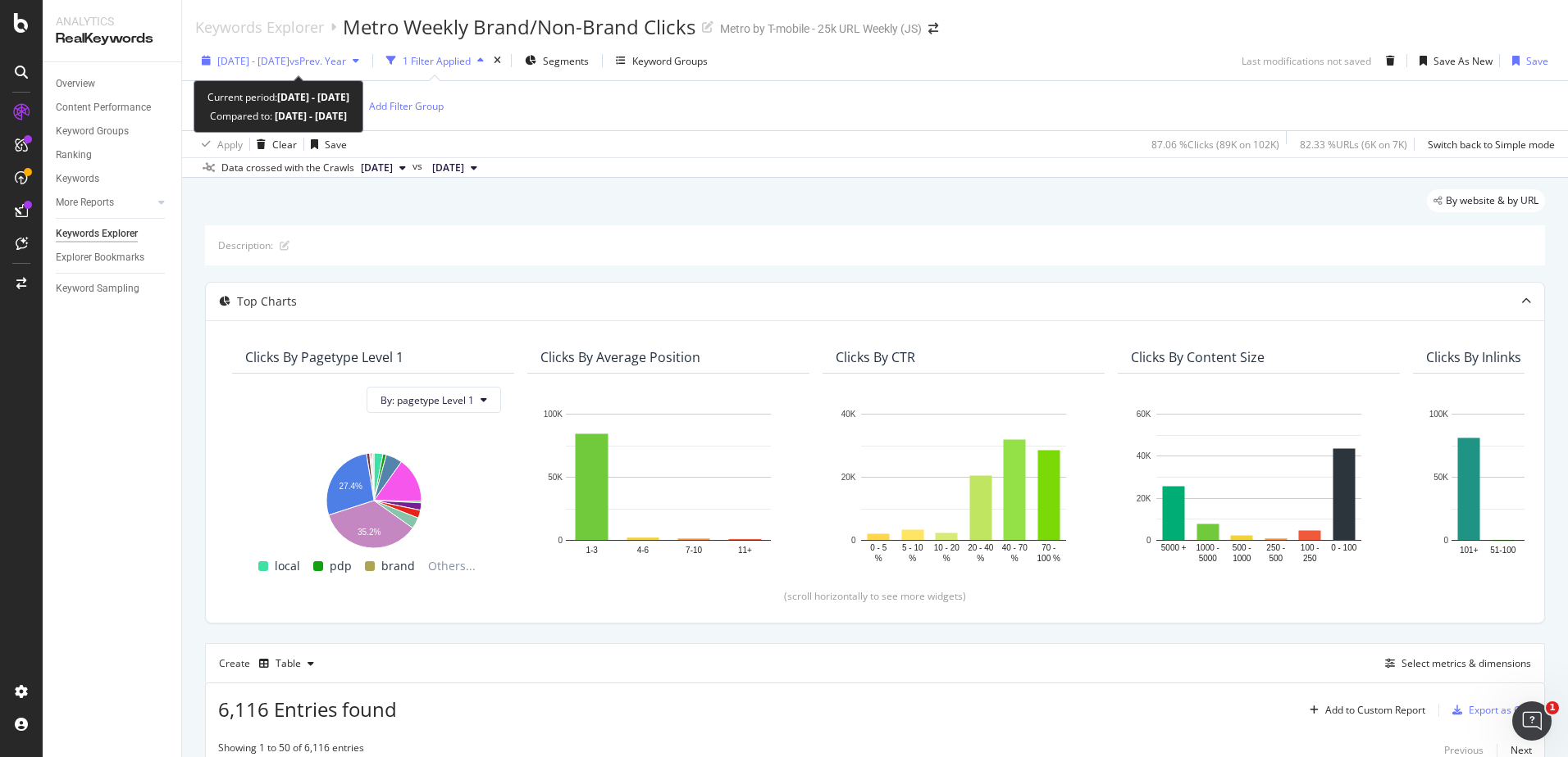
click at [328, 64] on span "vs Prev. Year" at bounding box center [317, 61] width 57 height 14
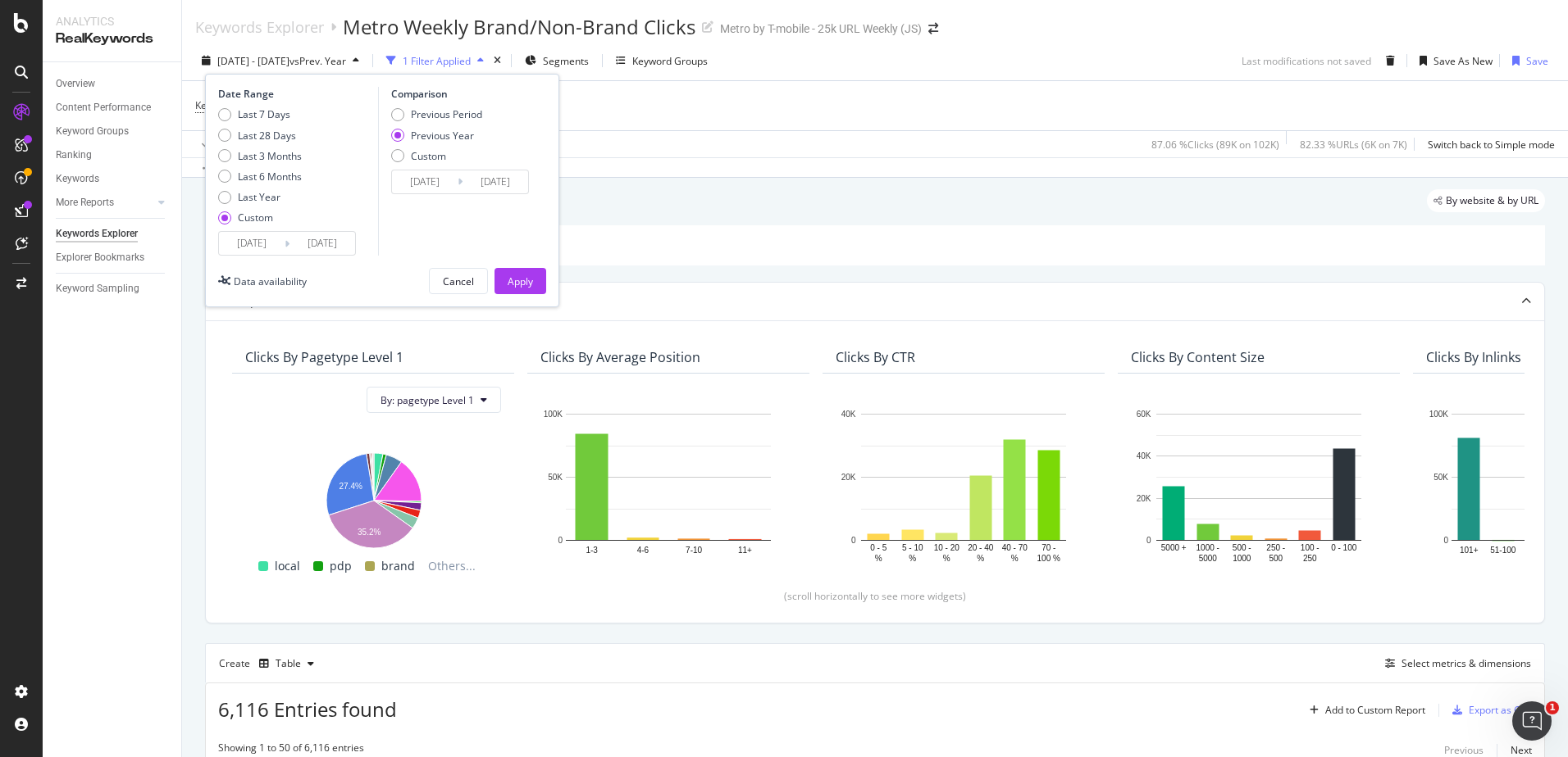
click at [263, 241] on input "2025/10/01" at bounding box center [252, 244] width 65 height 23
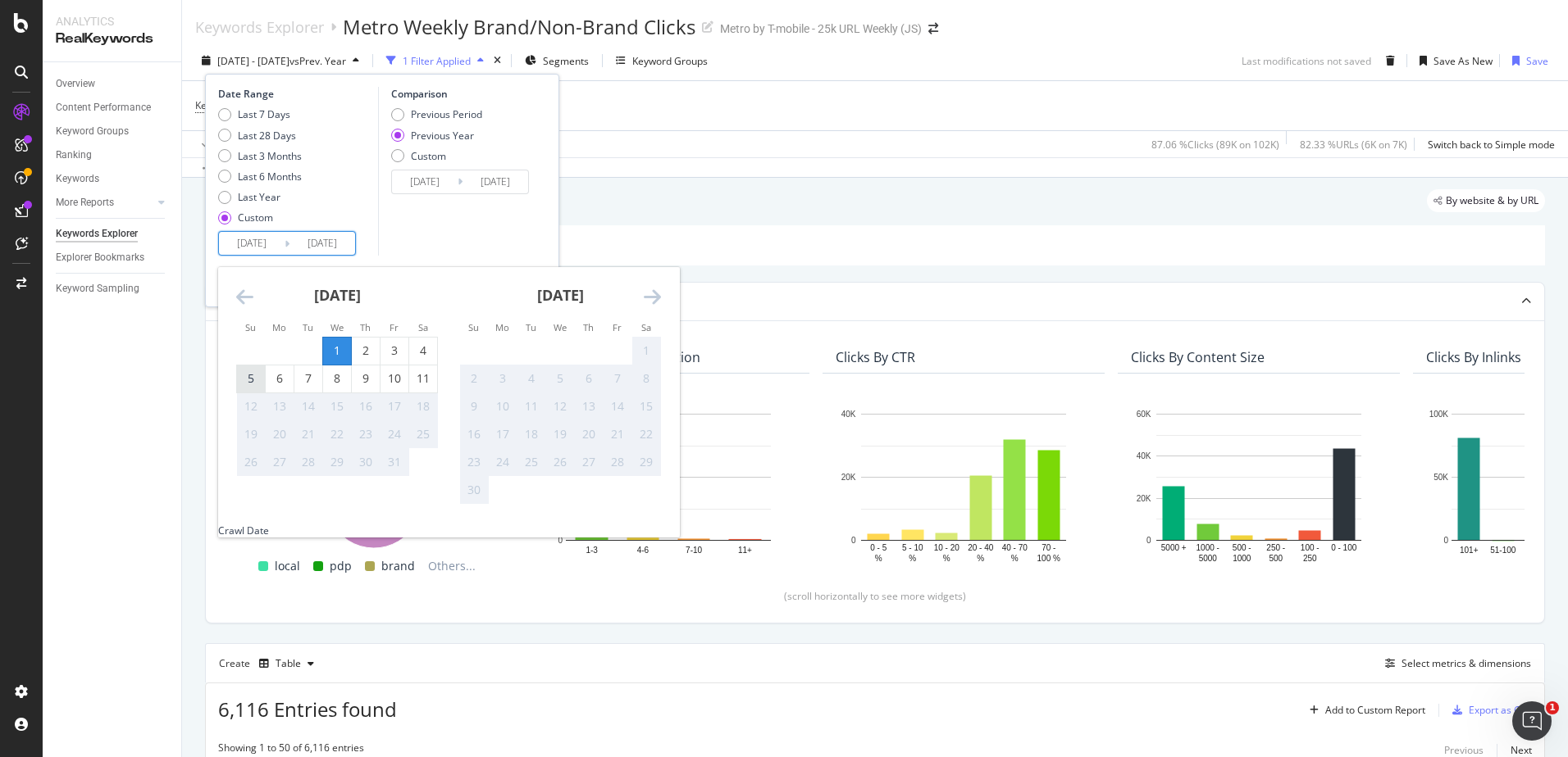
click at [260, 382] on div "5" at bounding box center [251, 378] width 28 height 17
type input "2025/10/05"
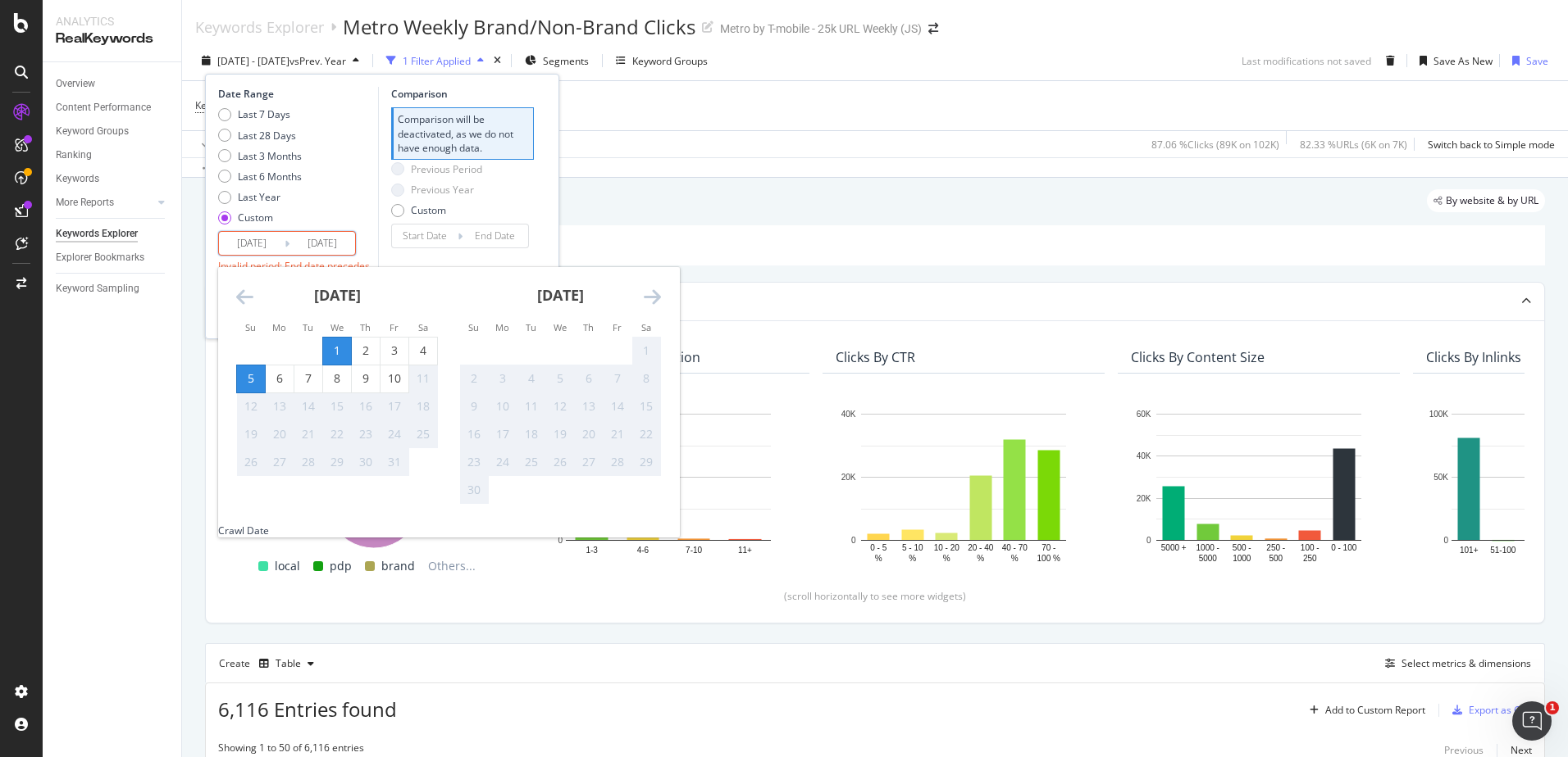
click at [252, 382] on div "5" at bounding box center [251, 378] width 28 height 17
type input "2025/10/05"
type input "2025/10/04"
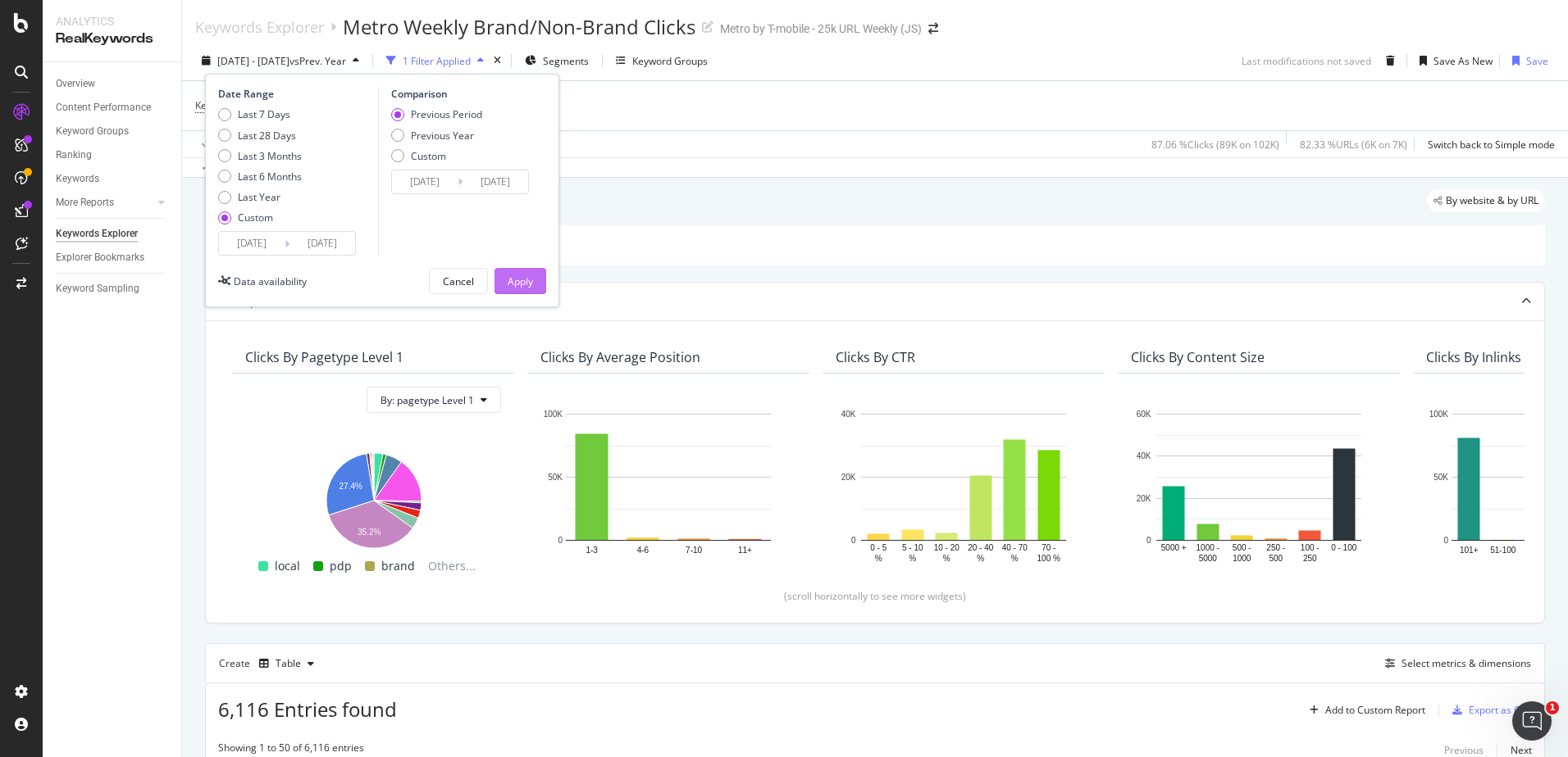
click at [507, 289] on div "Apply" at bounding box center [520, 281] width 26 height 25
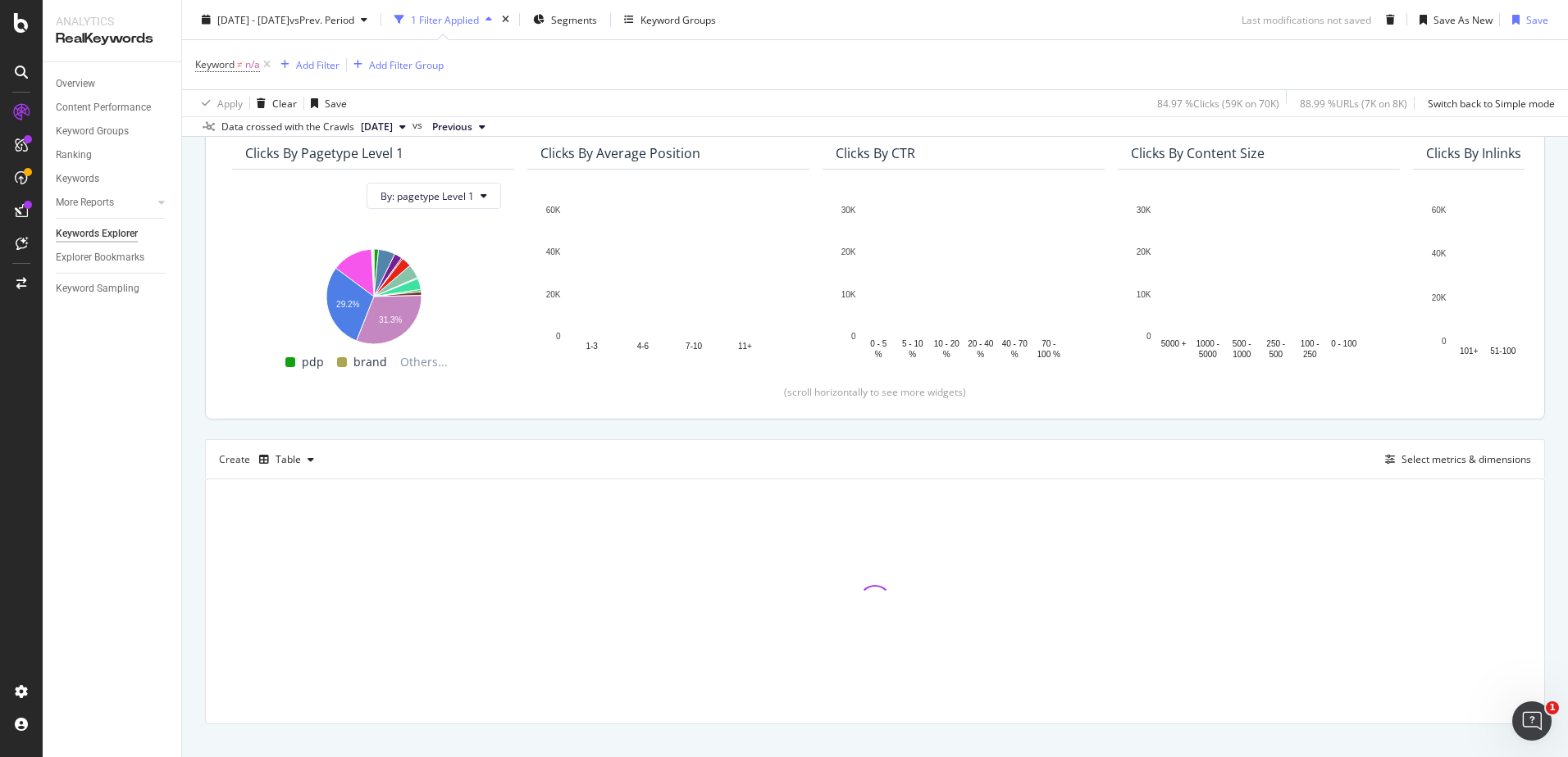
scroll to position [229, 0]
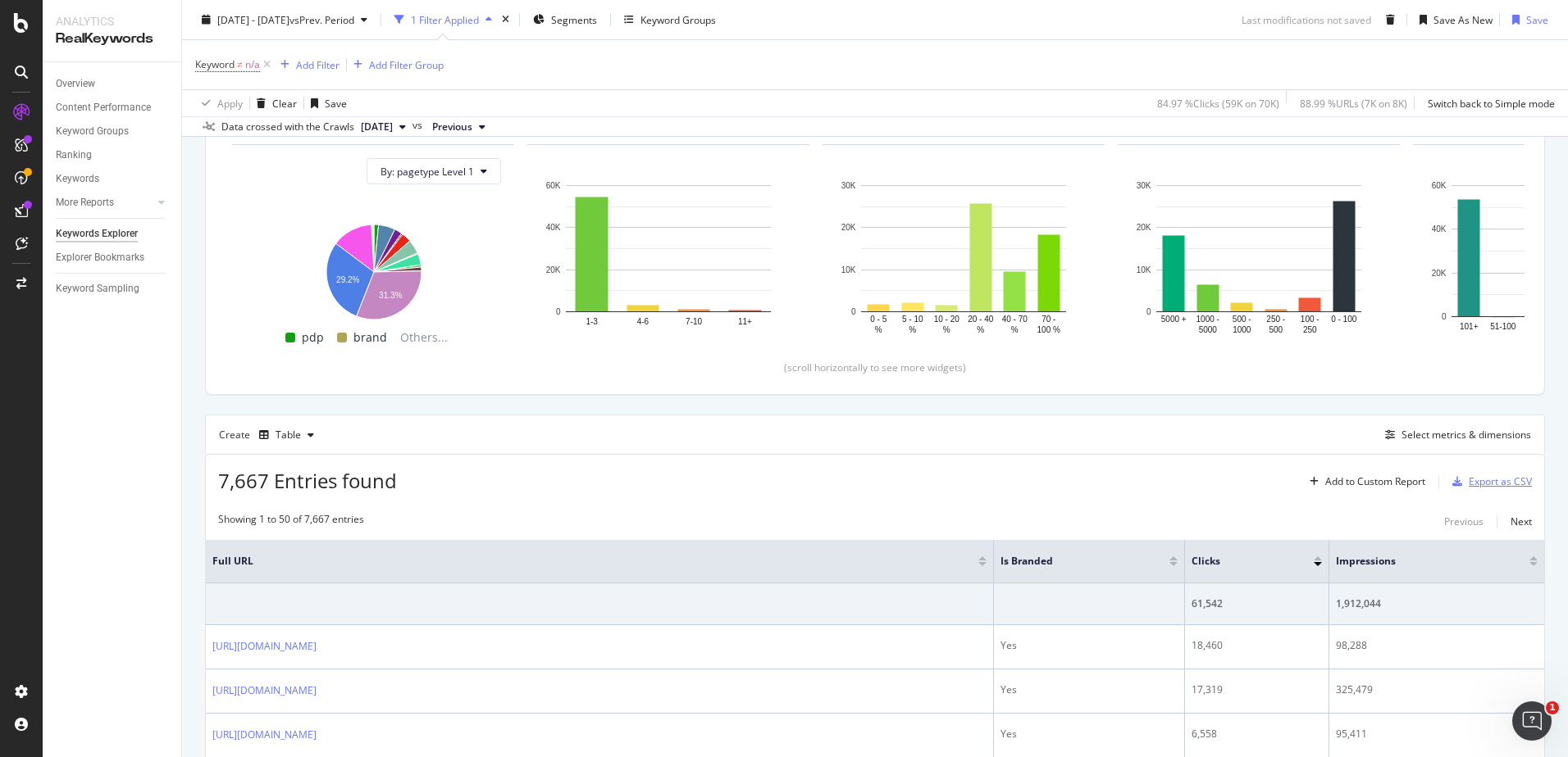
click at [1501, 475] on div "Export as CSV" at bounding box center [1500, 481] width 63 height 14
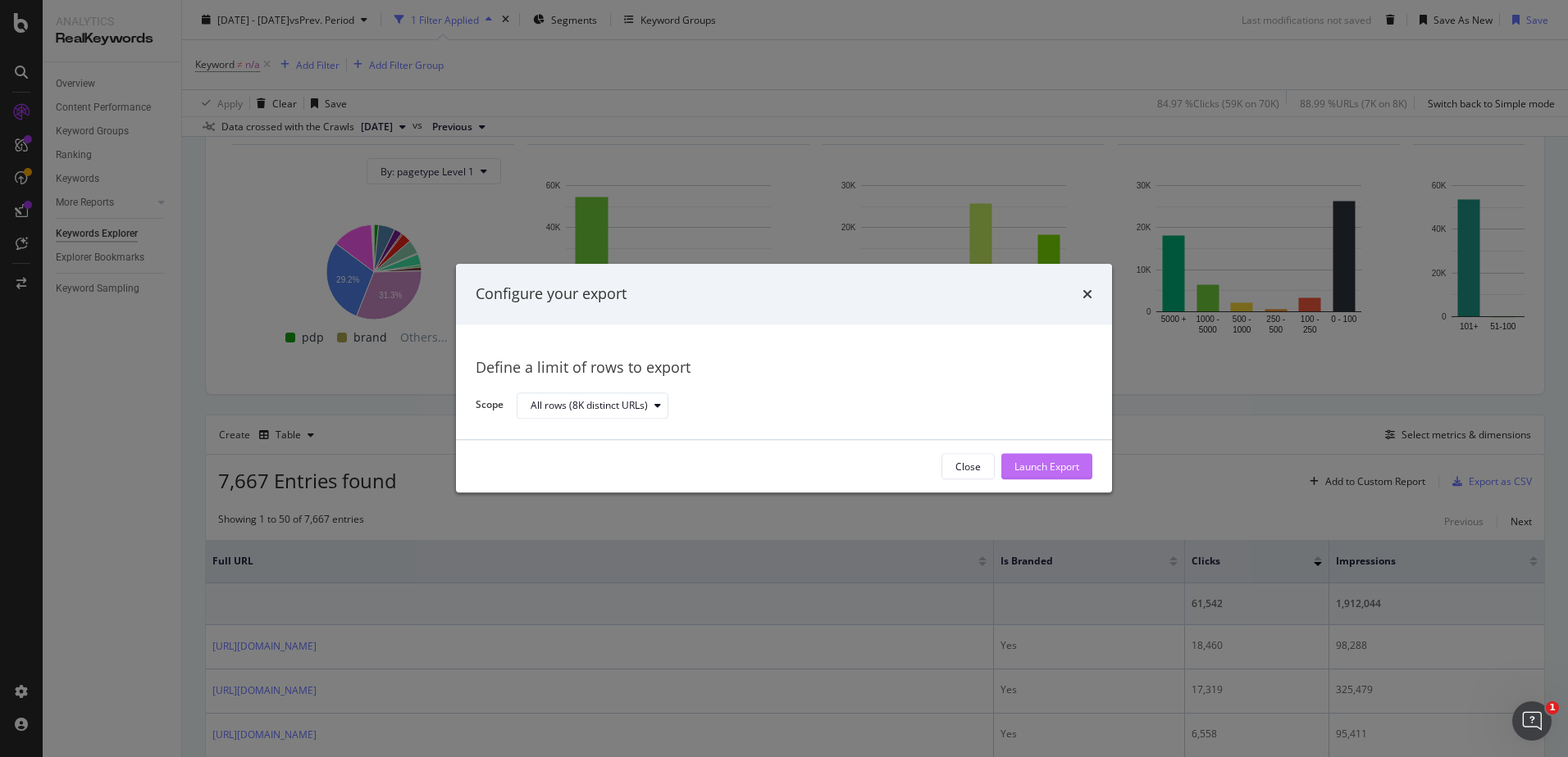
click at [1053, 477] on div "Launch Export" at bounding box center [1047, 467] width 65 height 25
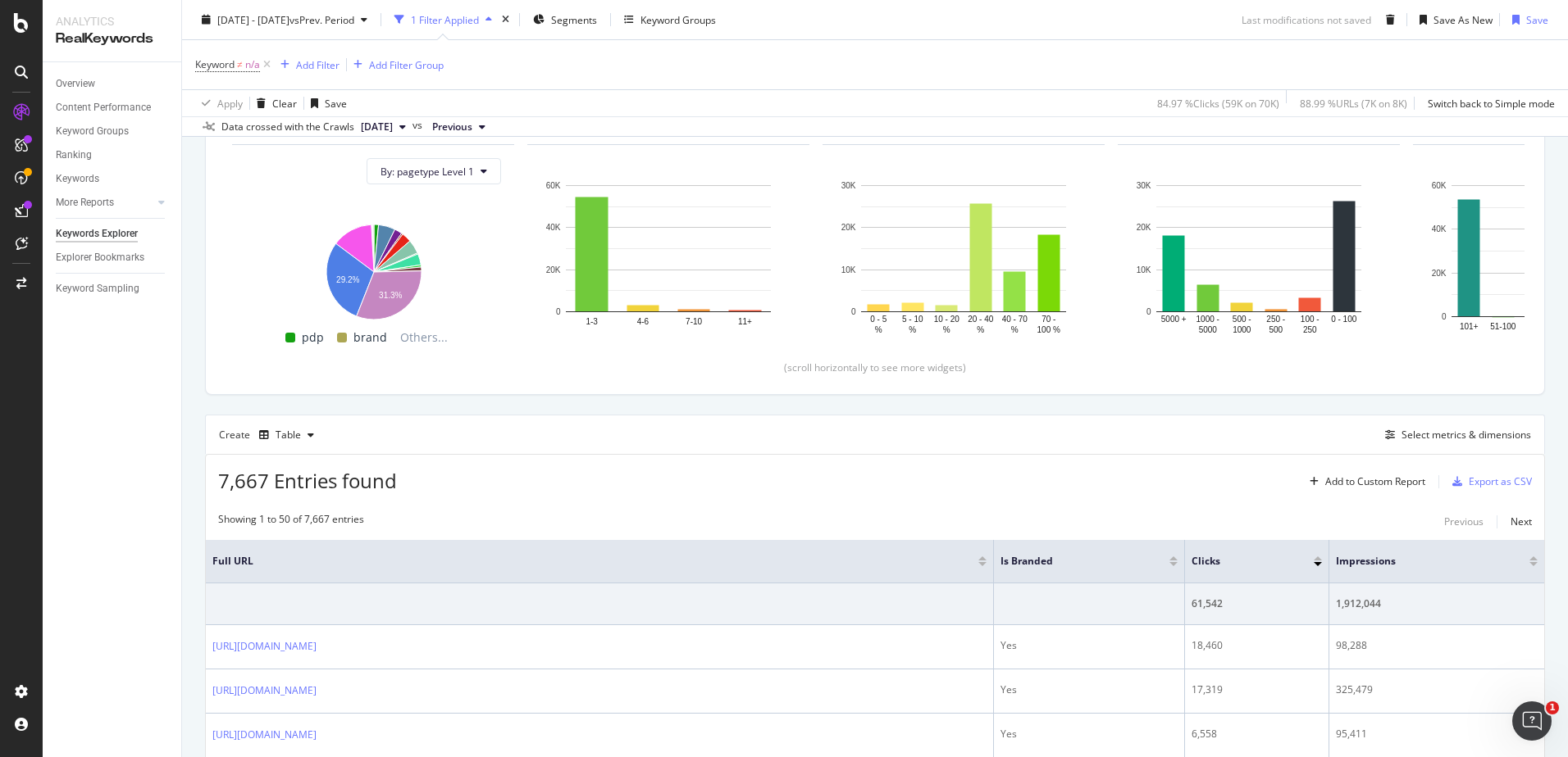
click at [972, 20] on div "2025 Oct. 5th - Oct. 5th vs Prev. Period 1 Filter Applied Segments Keyword Grou…" at bounding box center [875, 22] width 1386 height 33
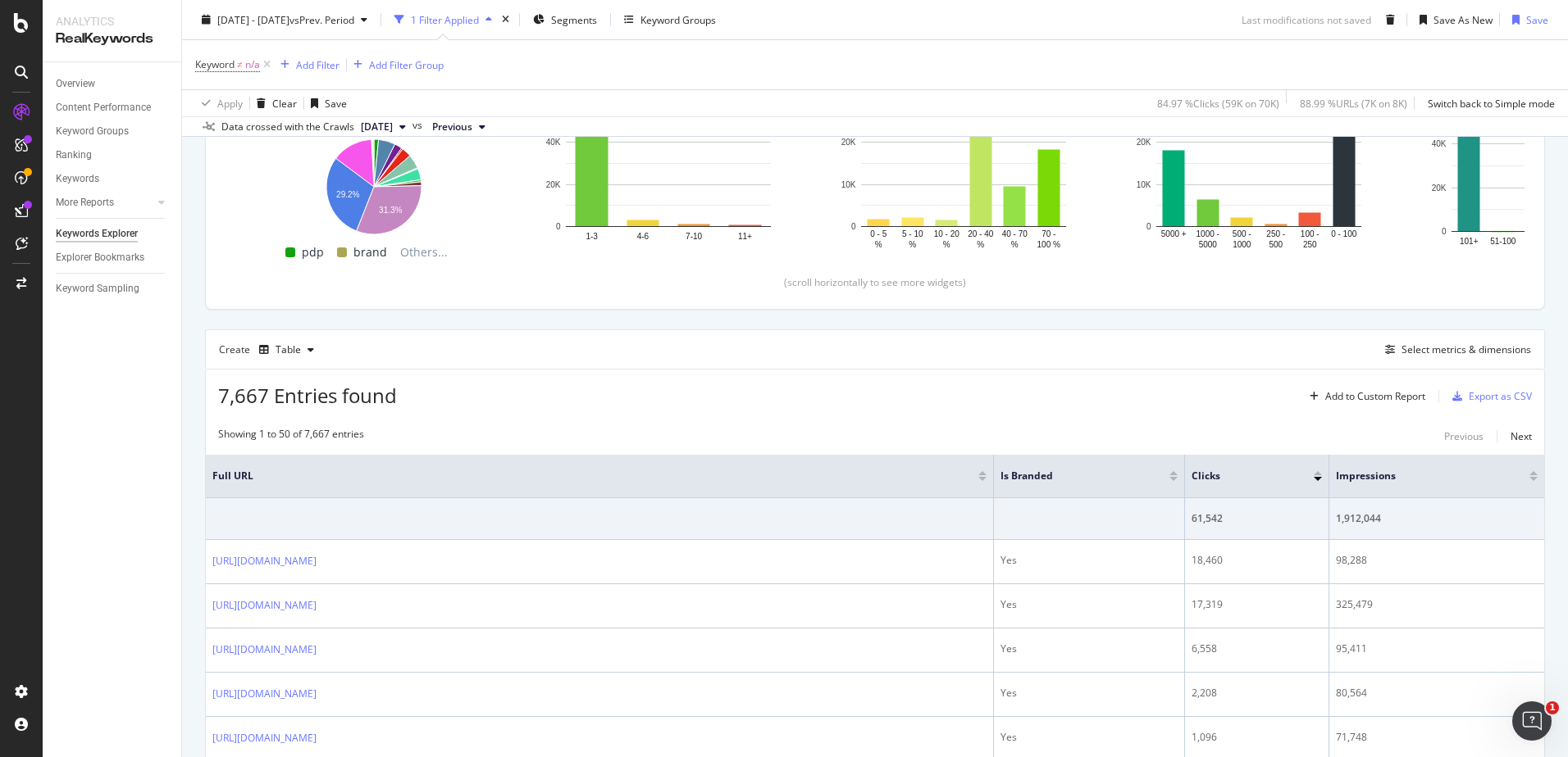
scroll to position [410, 0]
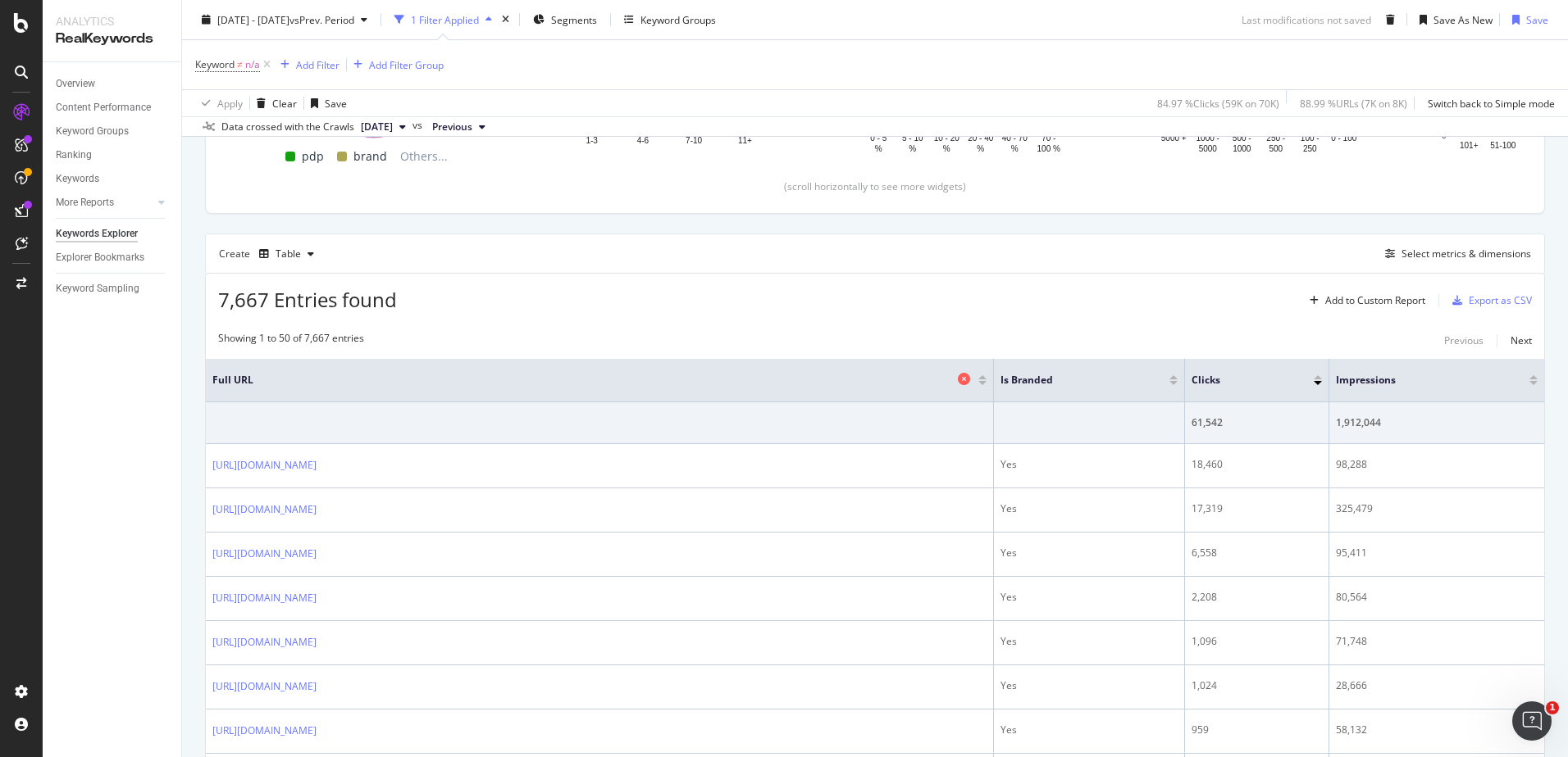
click at [966, 378] on icon at bounding box center [964, 379] width 12 height 12
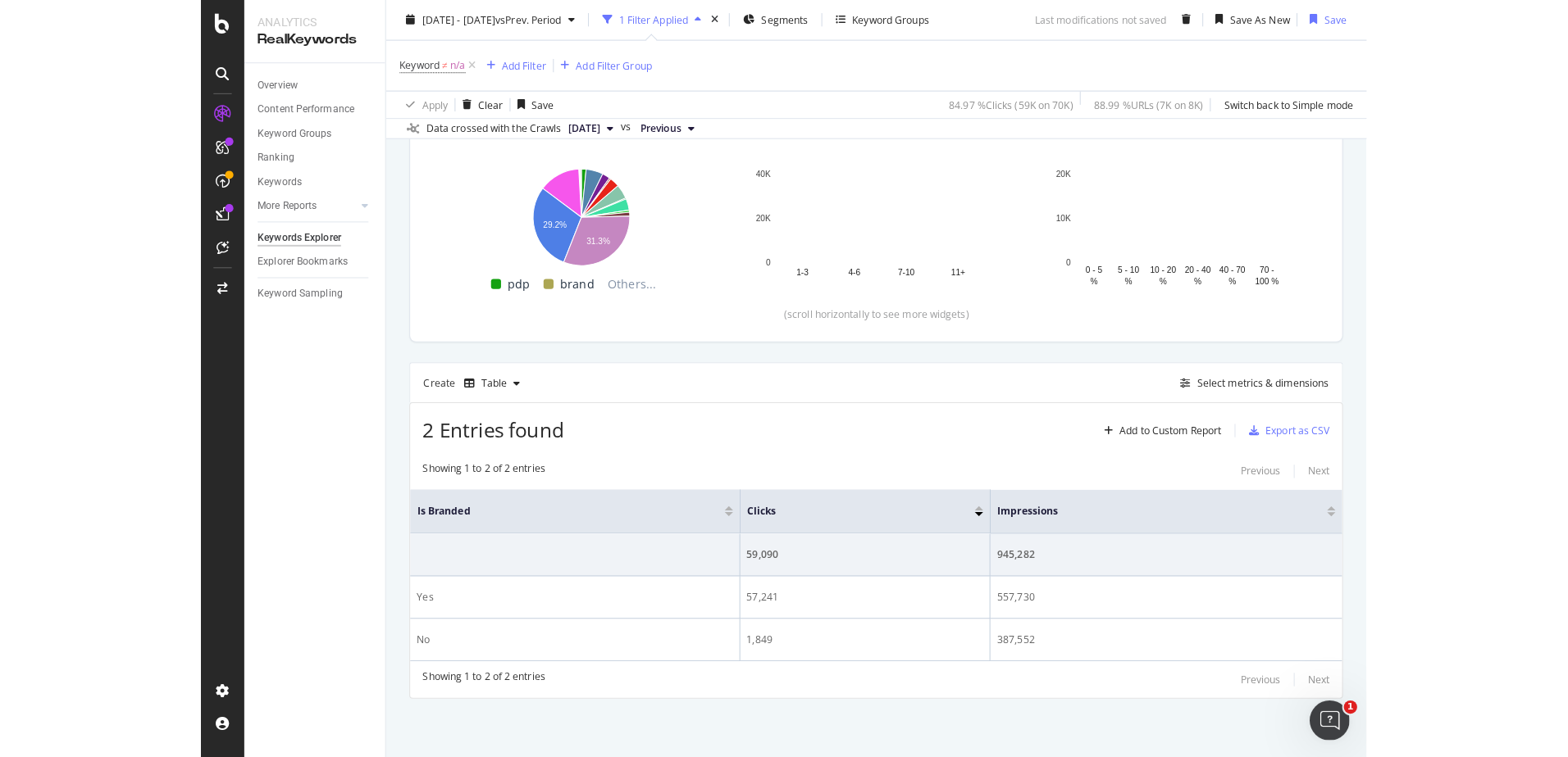
scroll to position [275, 0]
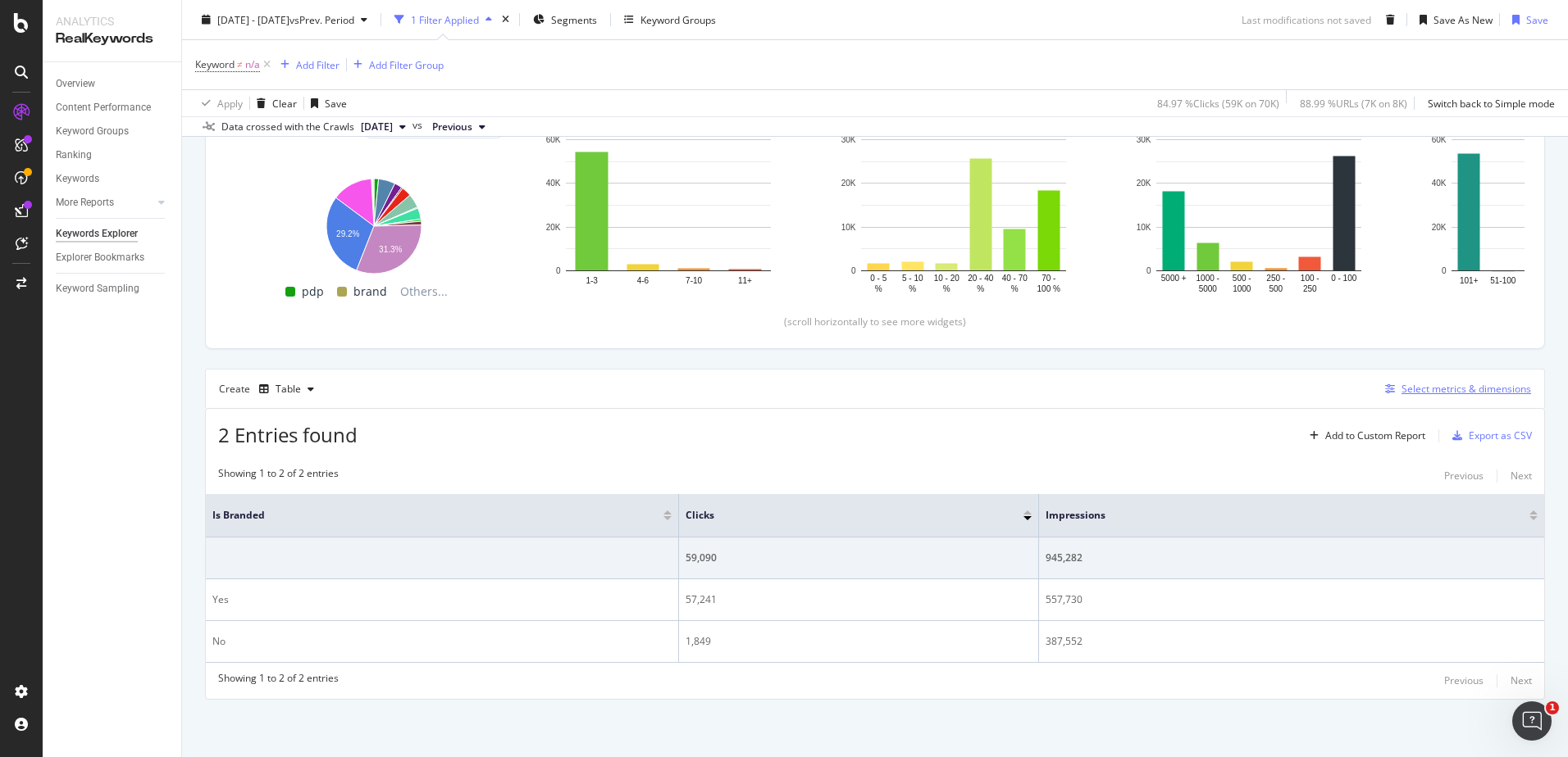
click at [1442, 387] on div "Select metrics & dimensions" at bounding box center [1465, 389] width 130 height 14
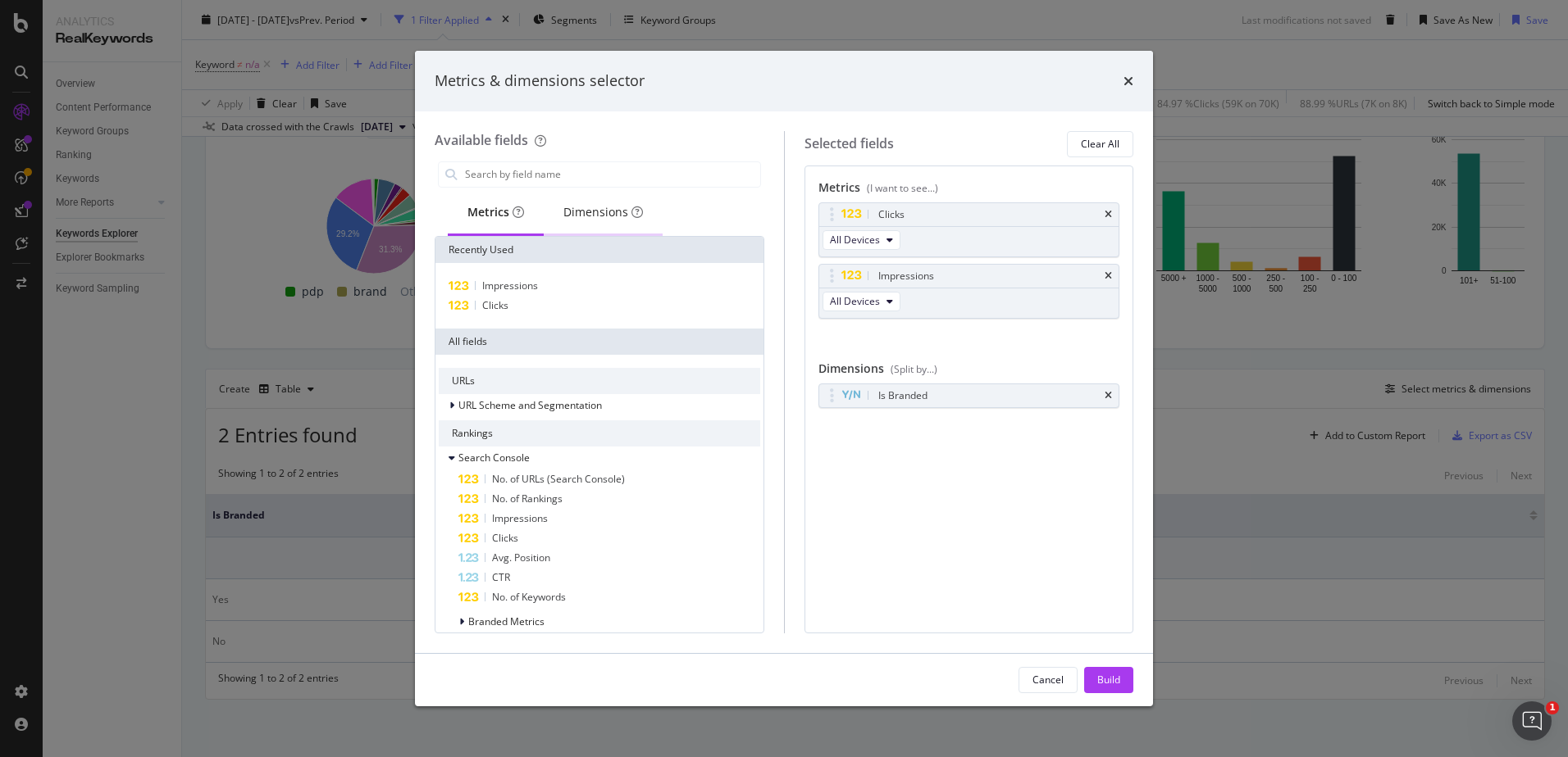
click at [594, 216] on div "Dimensions" at bounding box center [603, 212] width 80 height 17
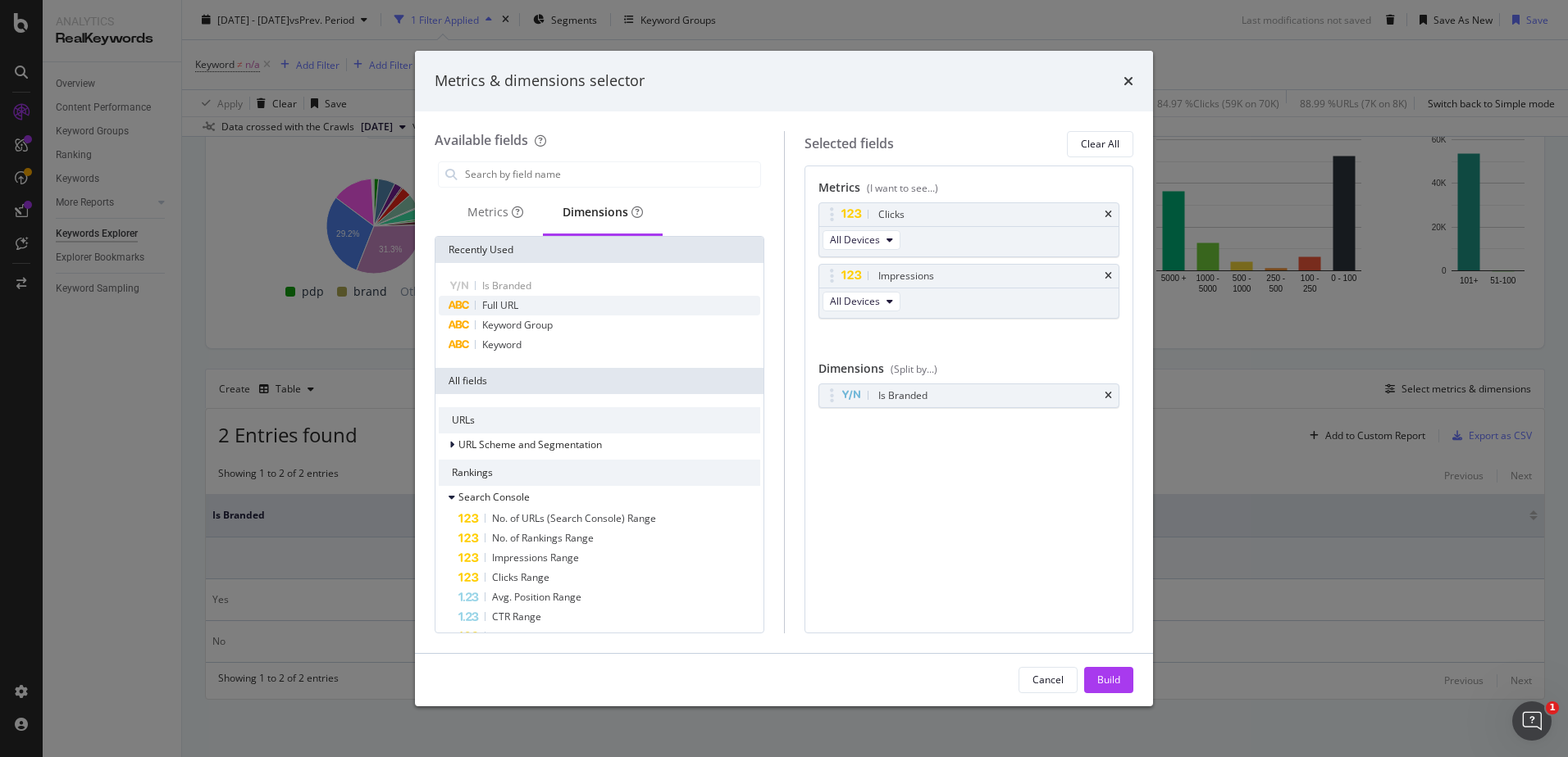
click at [487, 306] on span "Full URL" at bounding box center [499, 306] width 36 height 14
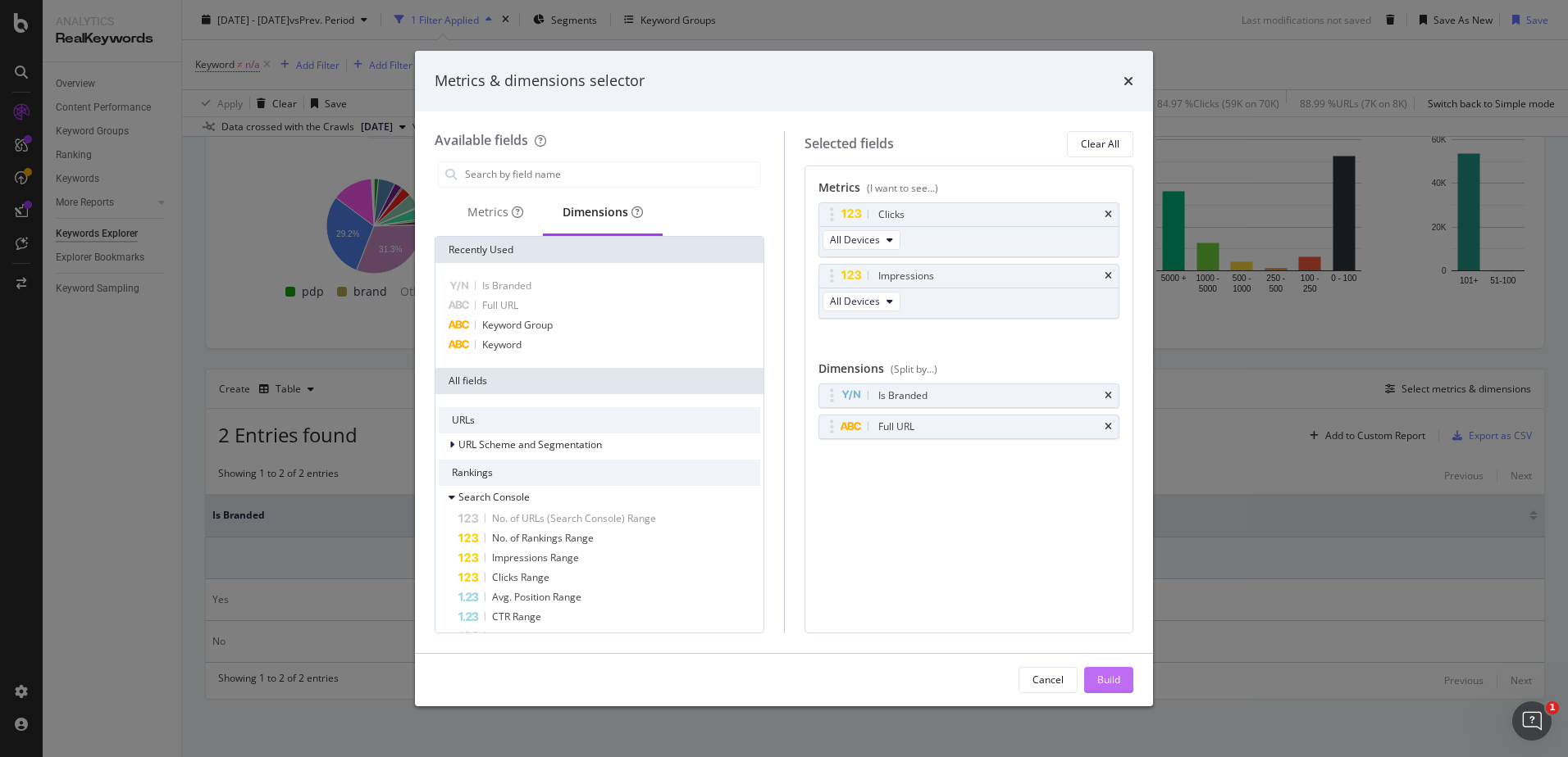
click at [1107, 673] on div "Build" at bounding box center [1108, 680] width 23 height 14
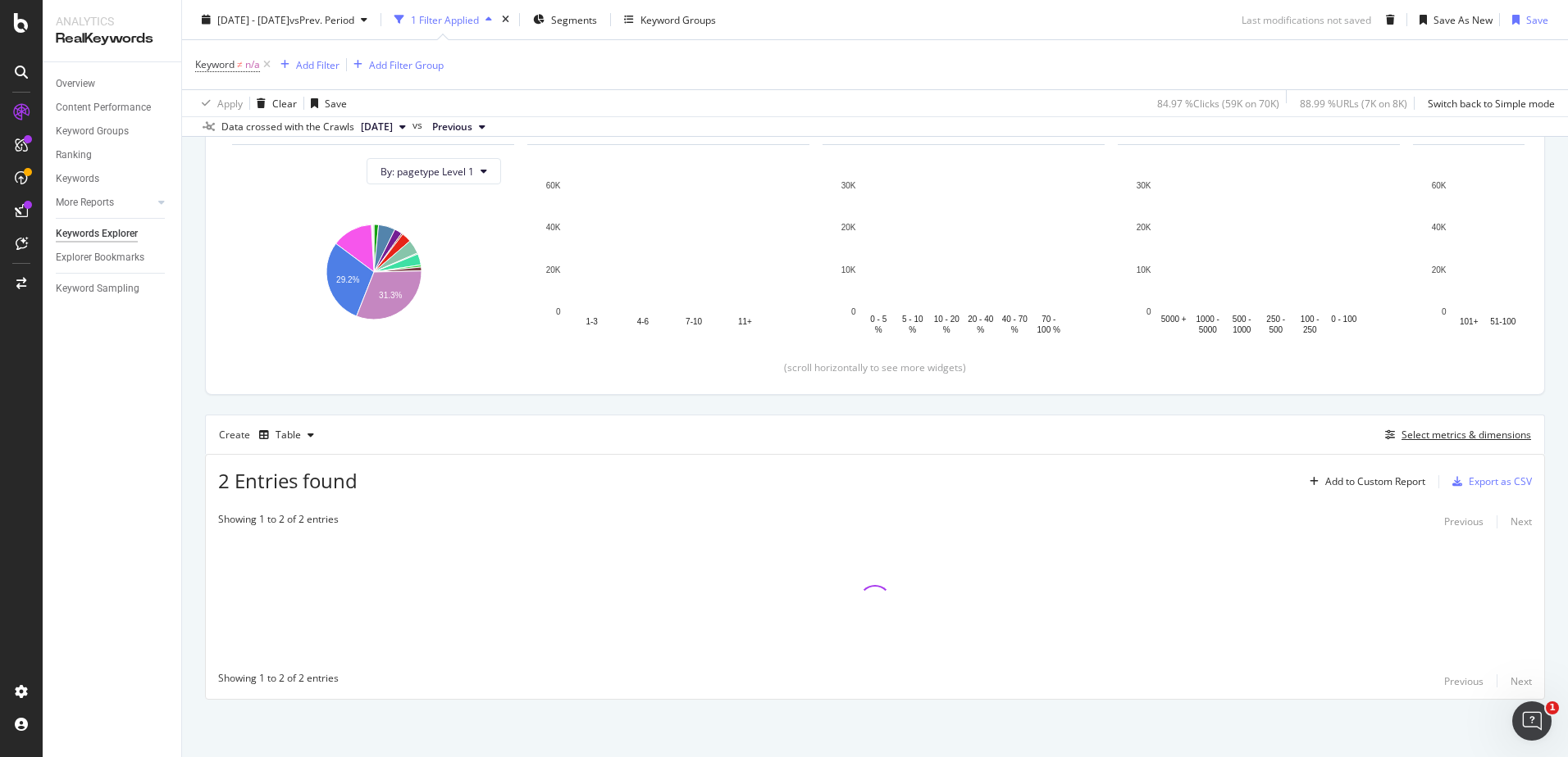
scroll to position [229, 0]
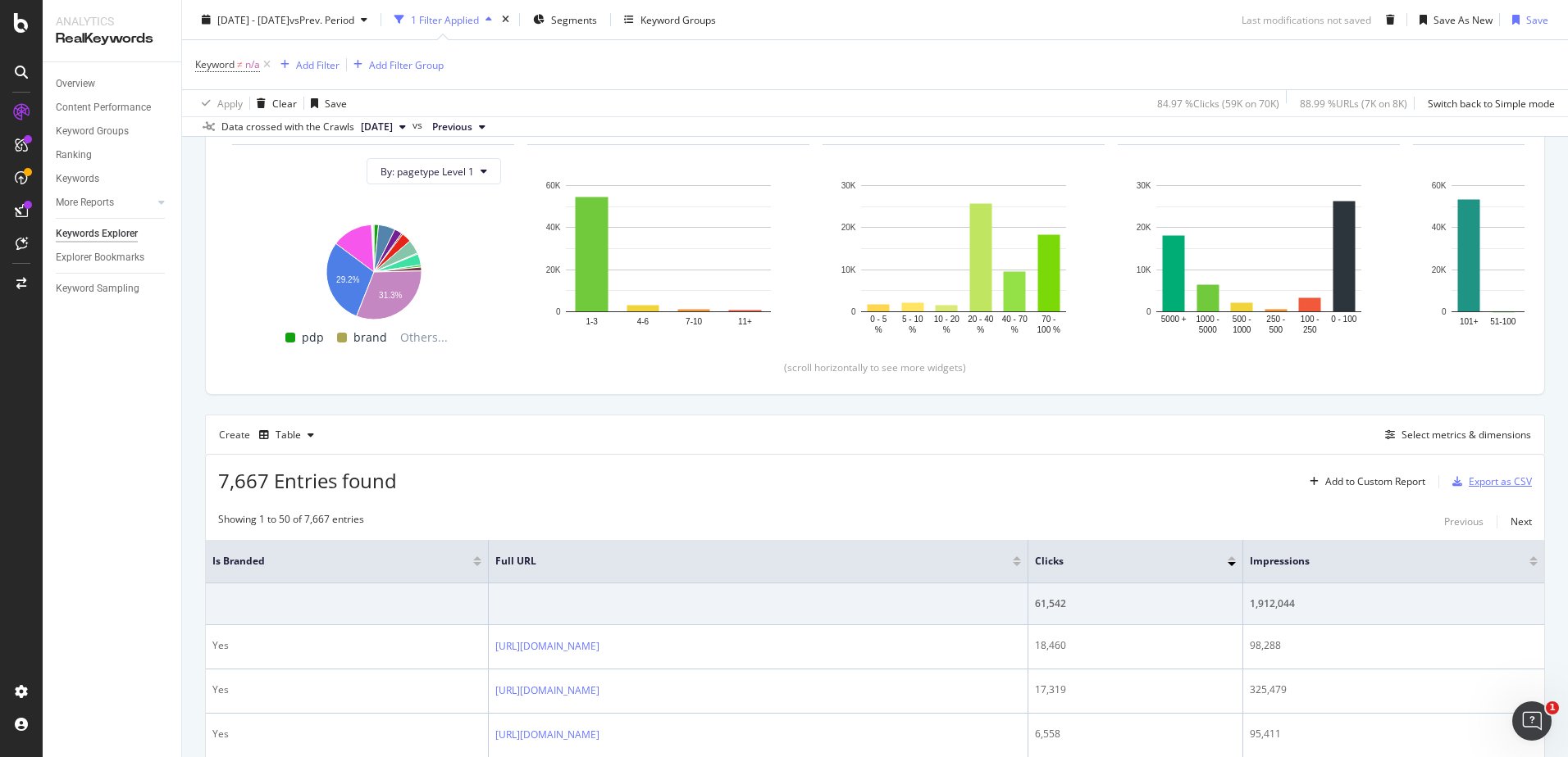
click at [1474, 482] on div "Export as CSV" at bounding box center [1500, 481] width 63 height 14
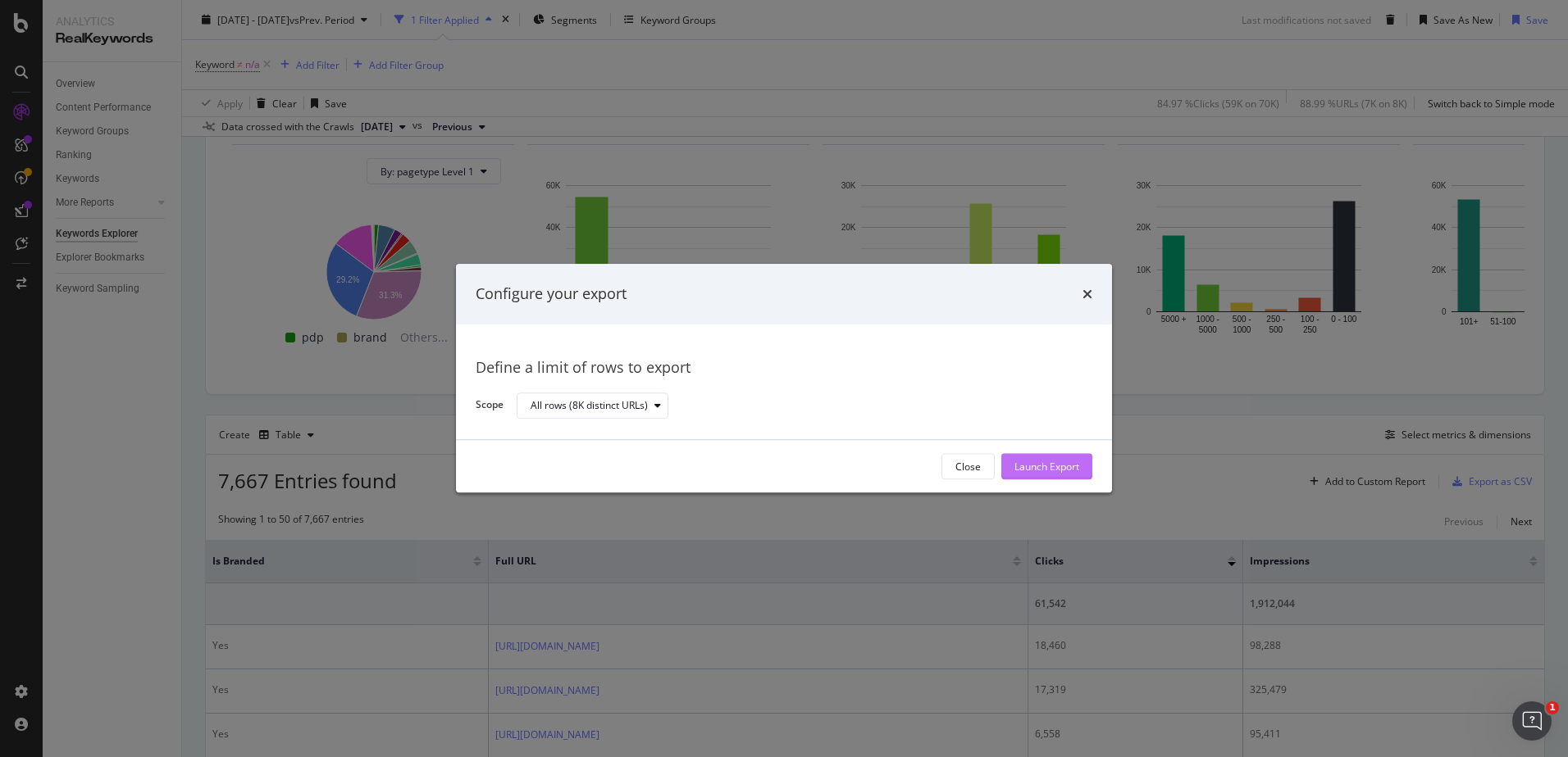
click at [1058, 462] on div "Launch Export" at bounding box center [1047, 466] width 65 height 14
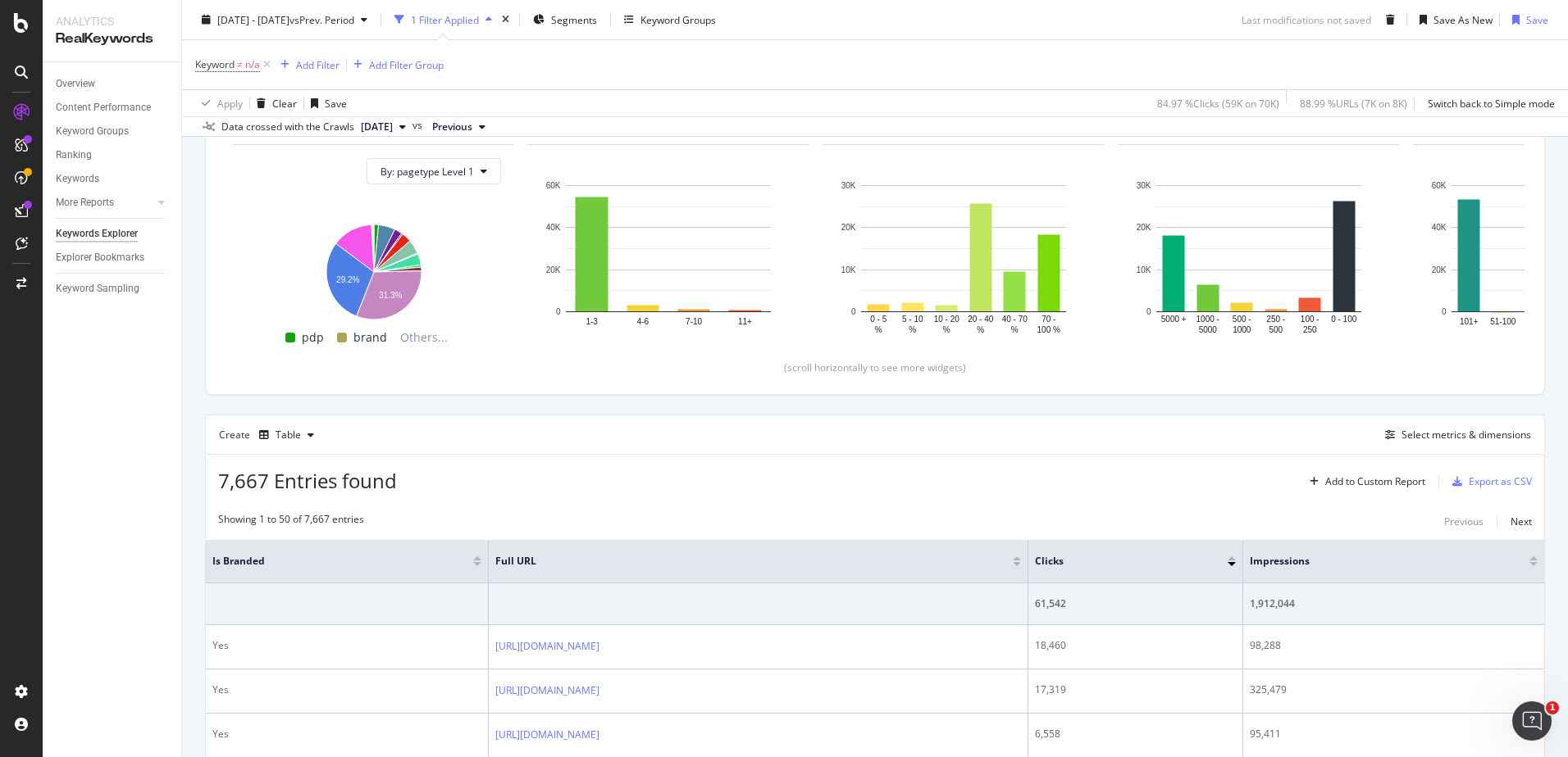
click at [1085, 13] on div "2025 Oct. 5th - Oct. 5th vs Prev. Period 1 Filter Applied Segments Keyword Grou…" at bounding box center [875, 22] width 1386 height 33
click at [1429, 426] on div "Select metrics & dimensions" at bounding box center [1454, 435] width 153 height 18
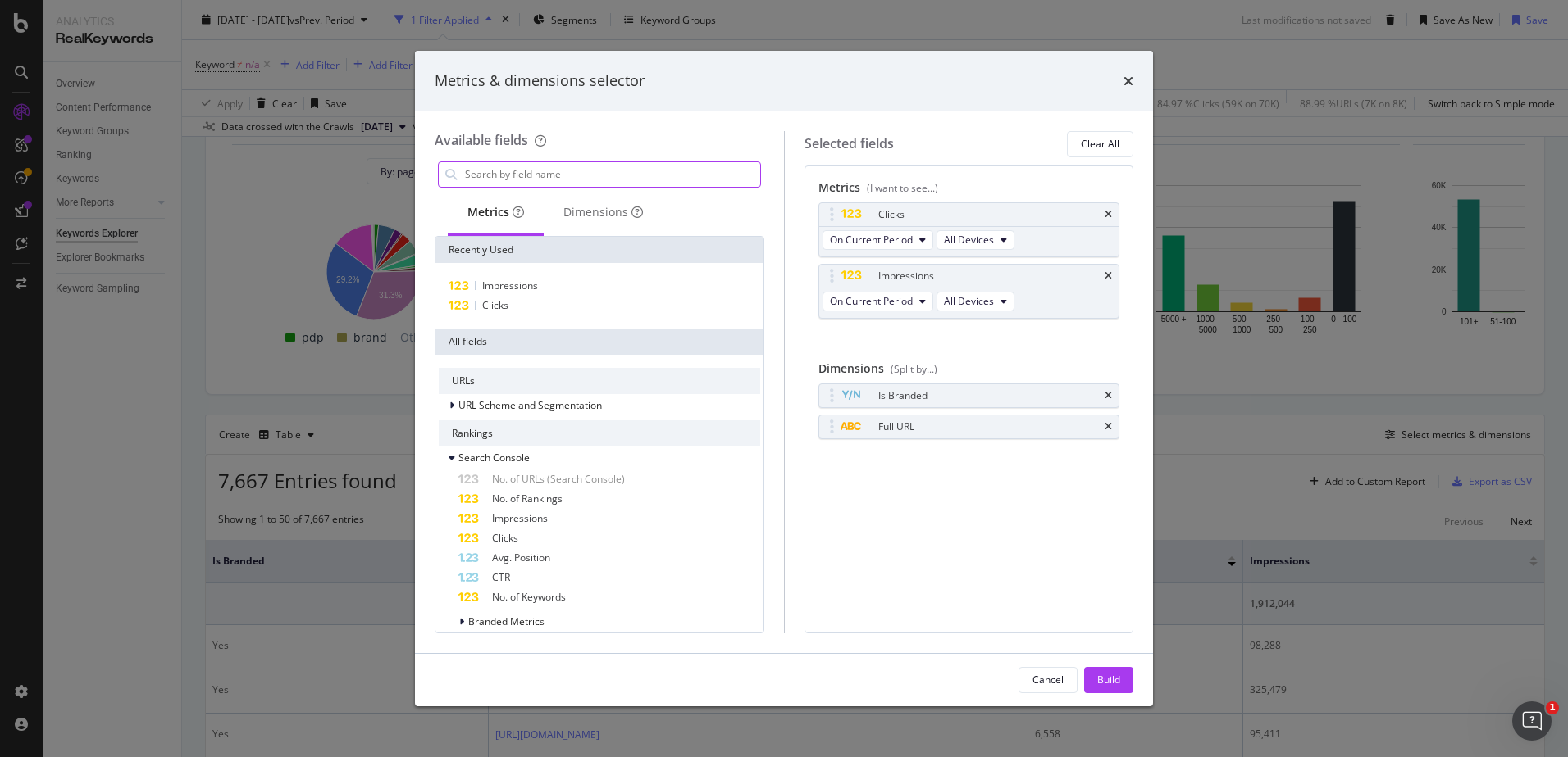
click at [488, 170] on input "modal" at bounding box center [612, 175] width 297 height 25
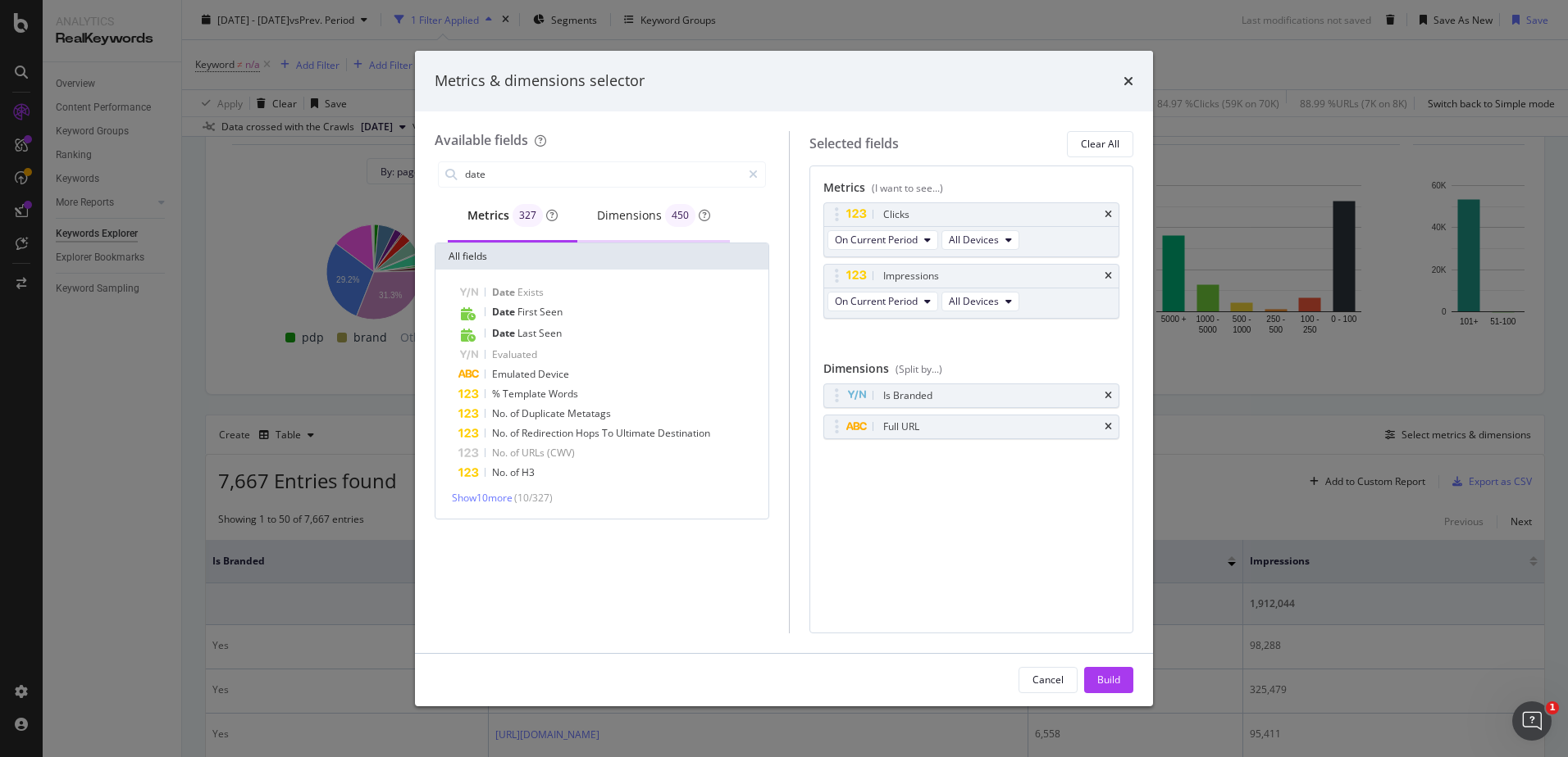
type input "date"
click at [602, 209] on div "Dimensions 450" at bounding box center [653, 216] width 113 height 23
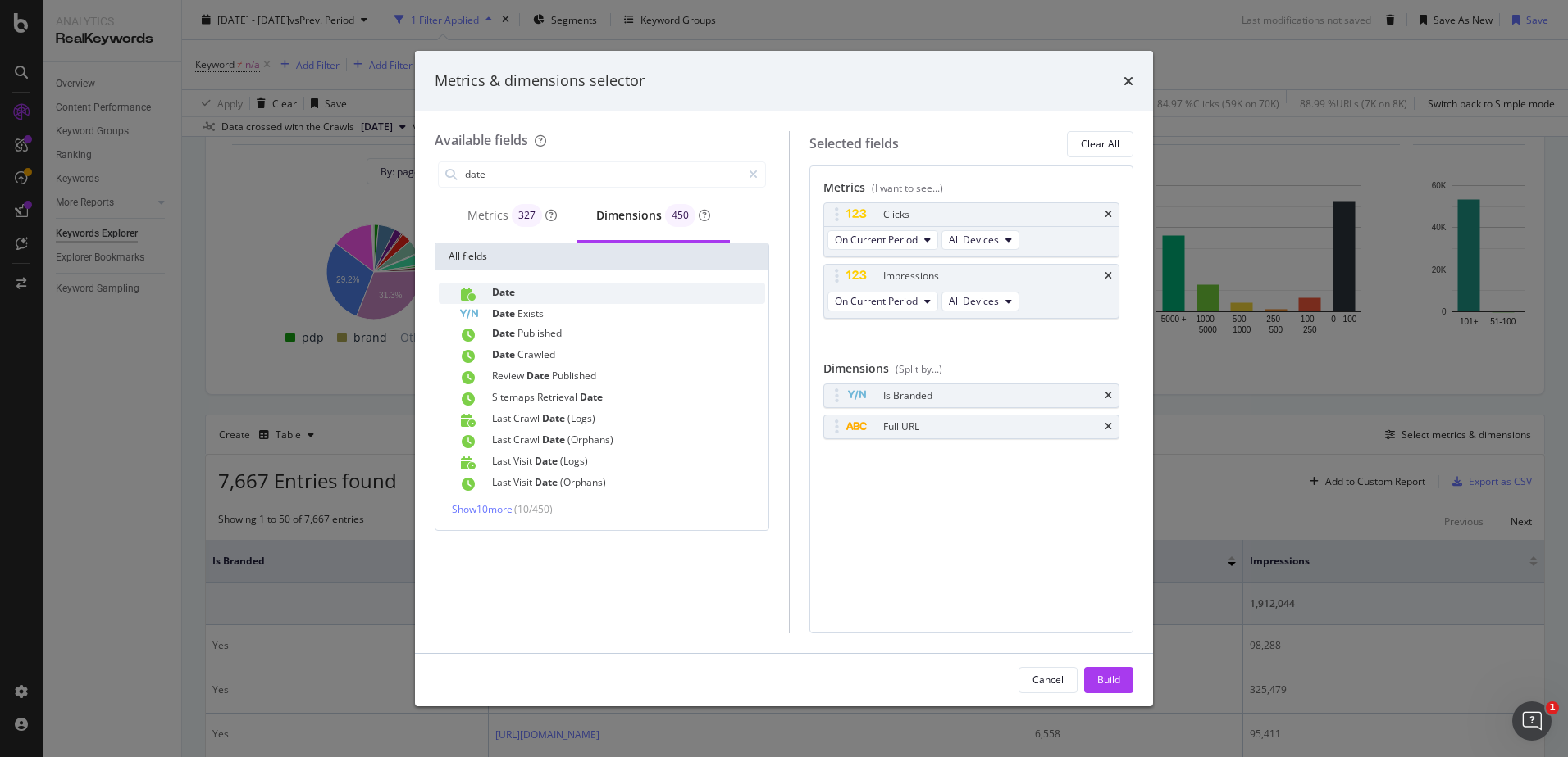
click at [491, 287] on div "Date" at bounding box center [612, 293] width 307 height 21
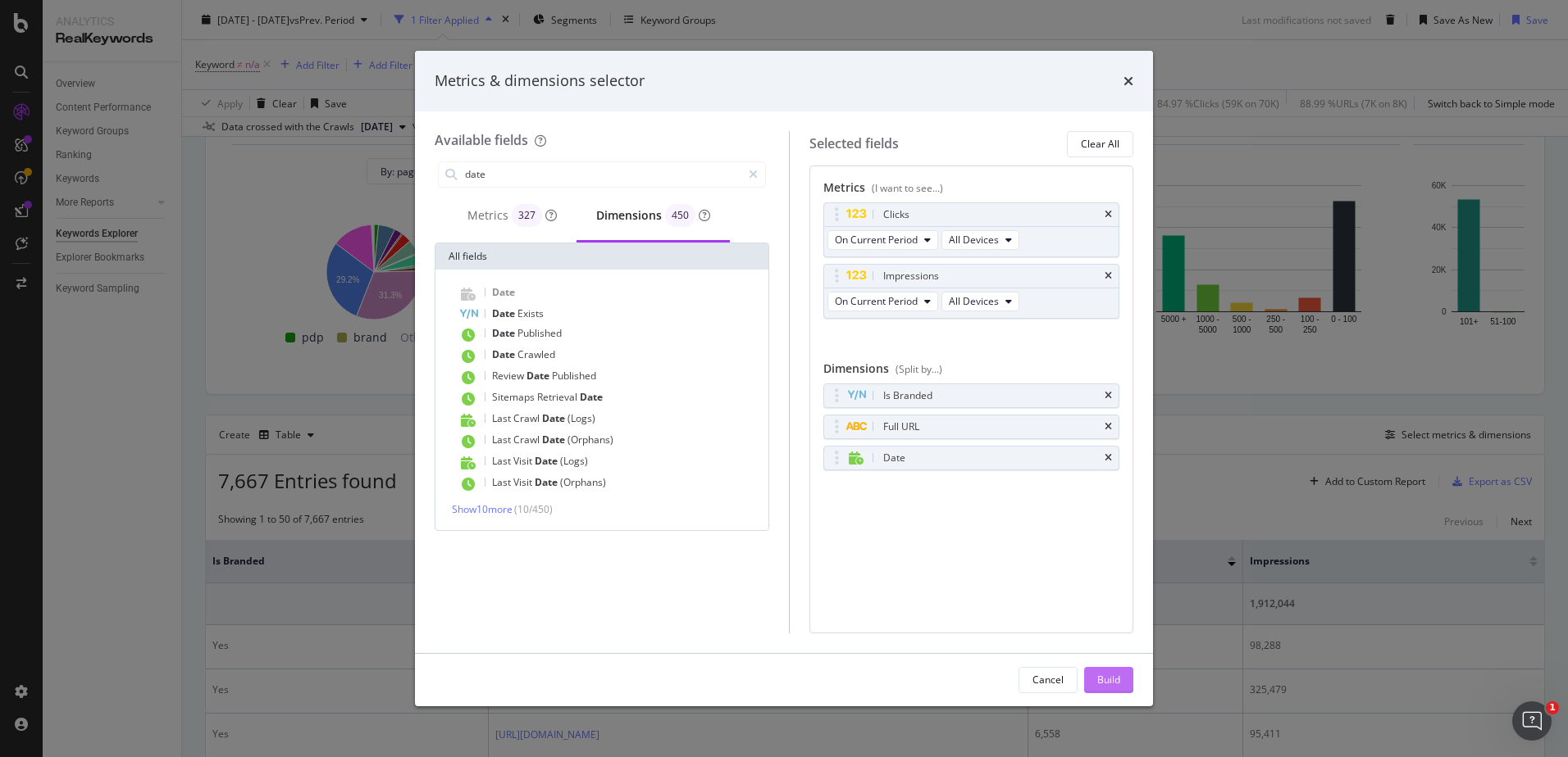
click at [1107, 678] on div "Build" at bounding box center [1108, 680] width 23 height 14
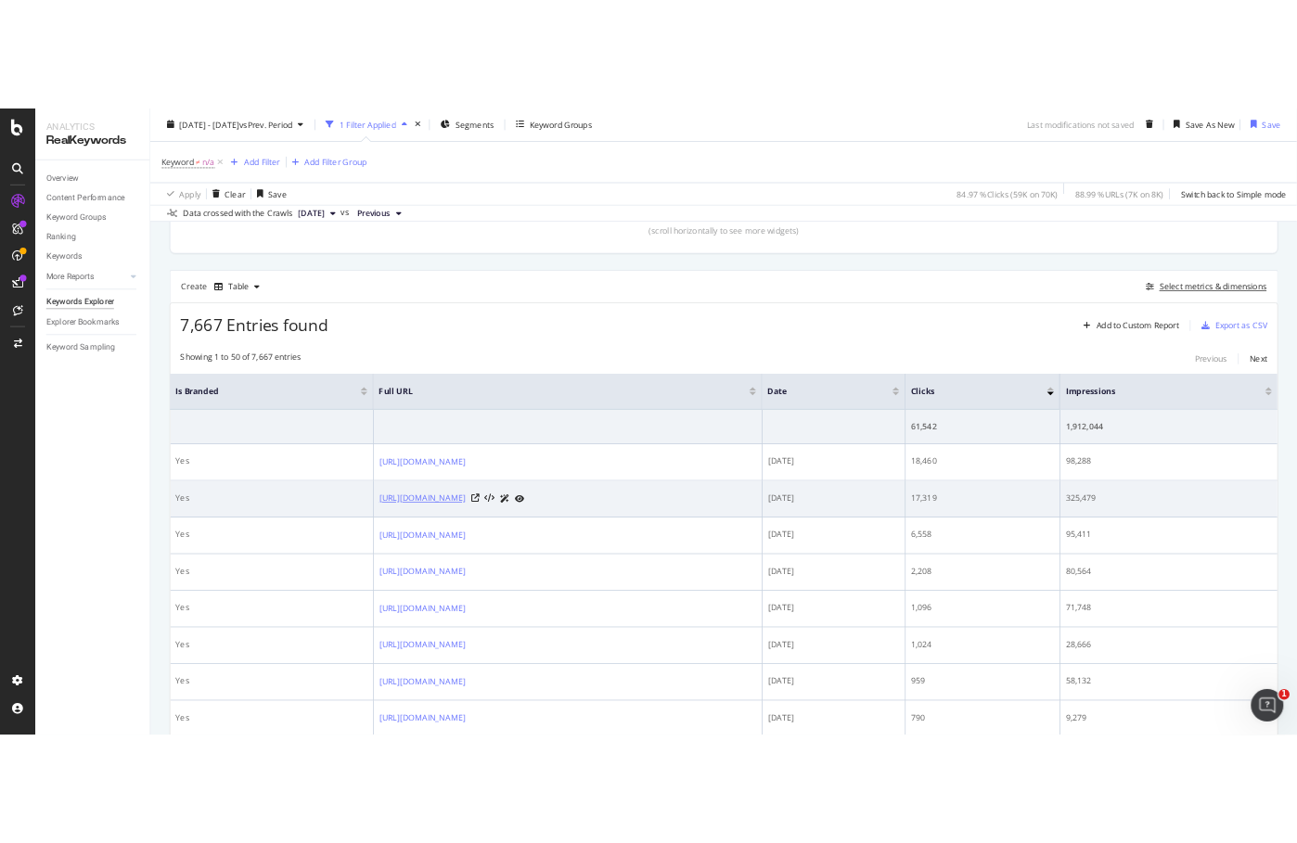
scroll to position [537, 0]
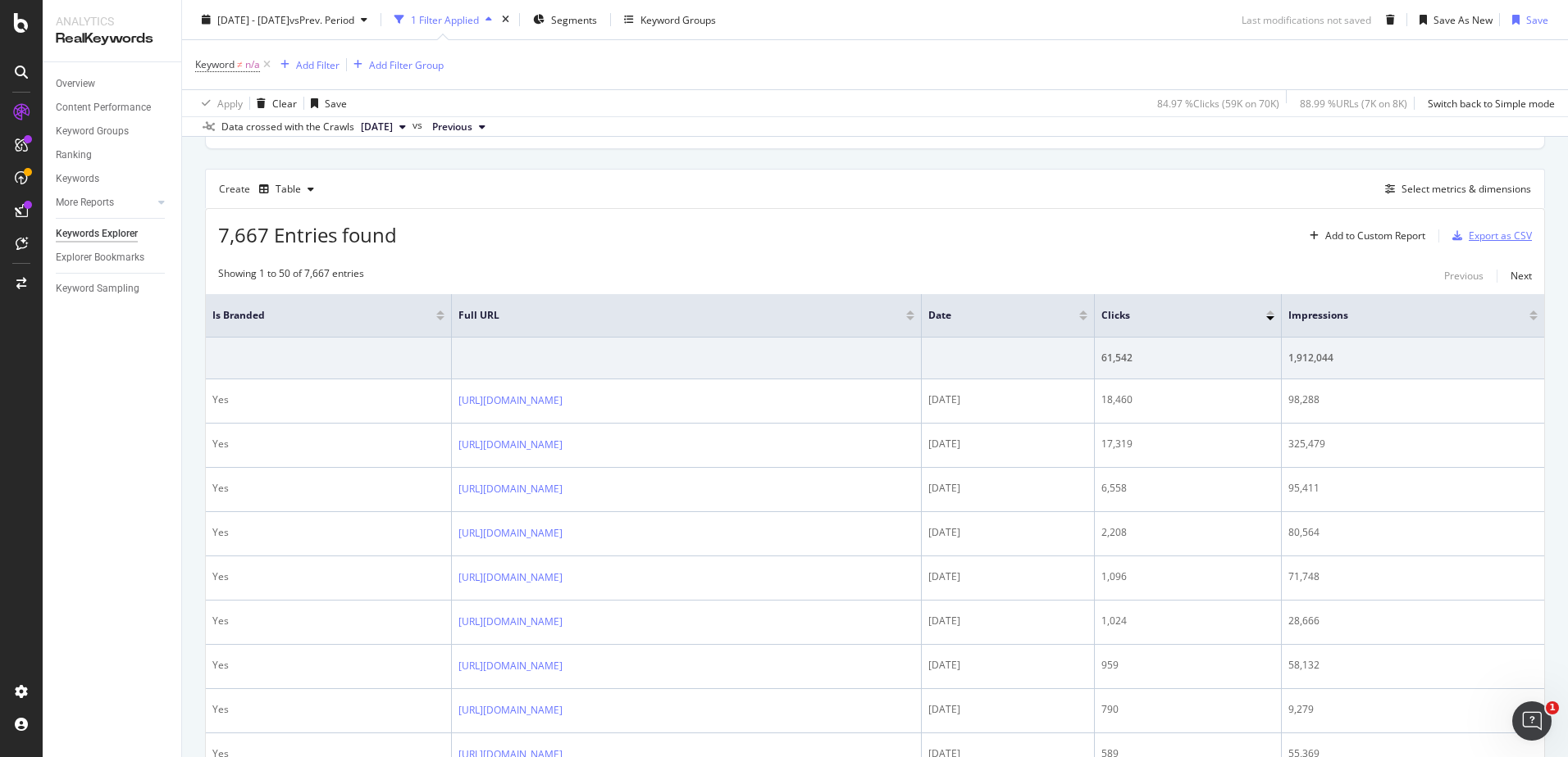
click at [1496, 231] on div "Export as CSV" at bounding box center [1500, 236] width 63 height 14
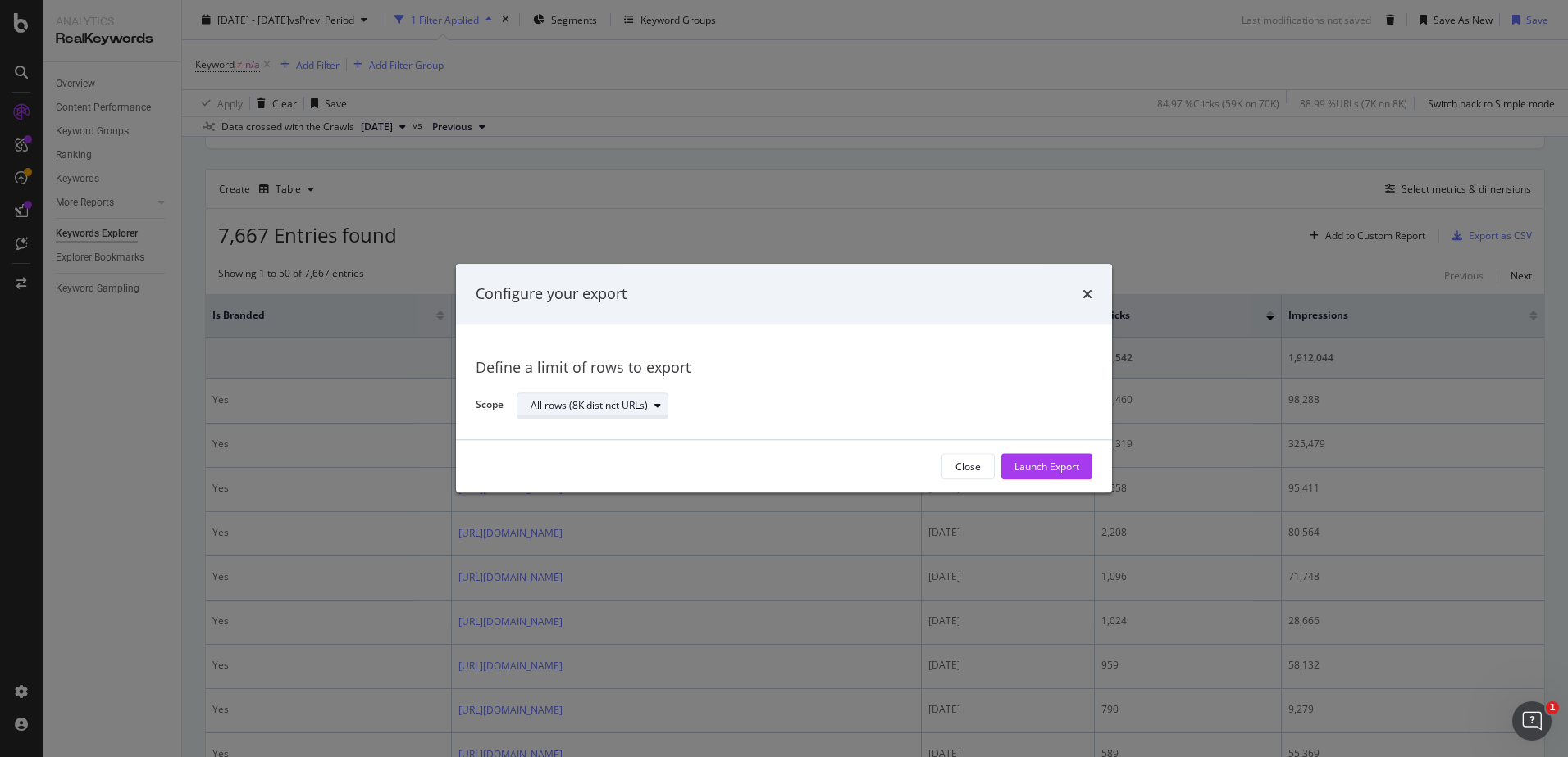
click at [622, 394] on div "All rows (8K distinct URLs)" at bounding box center [598, 405] width 137 height 23
click at [629, 394] on div "All rows (8K distinct URLs)" at bounding box center [598, 405] width 137 height 23
click at [1069, 464] on div "Launch Export" at bounding box center [1047, 466] width 65 height 14
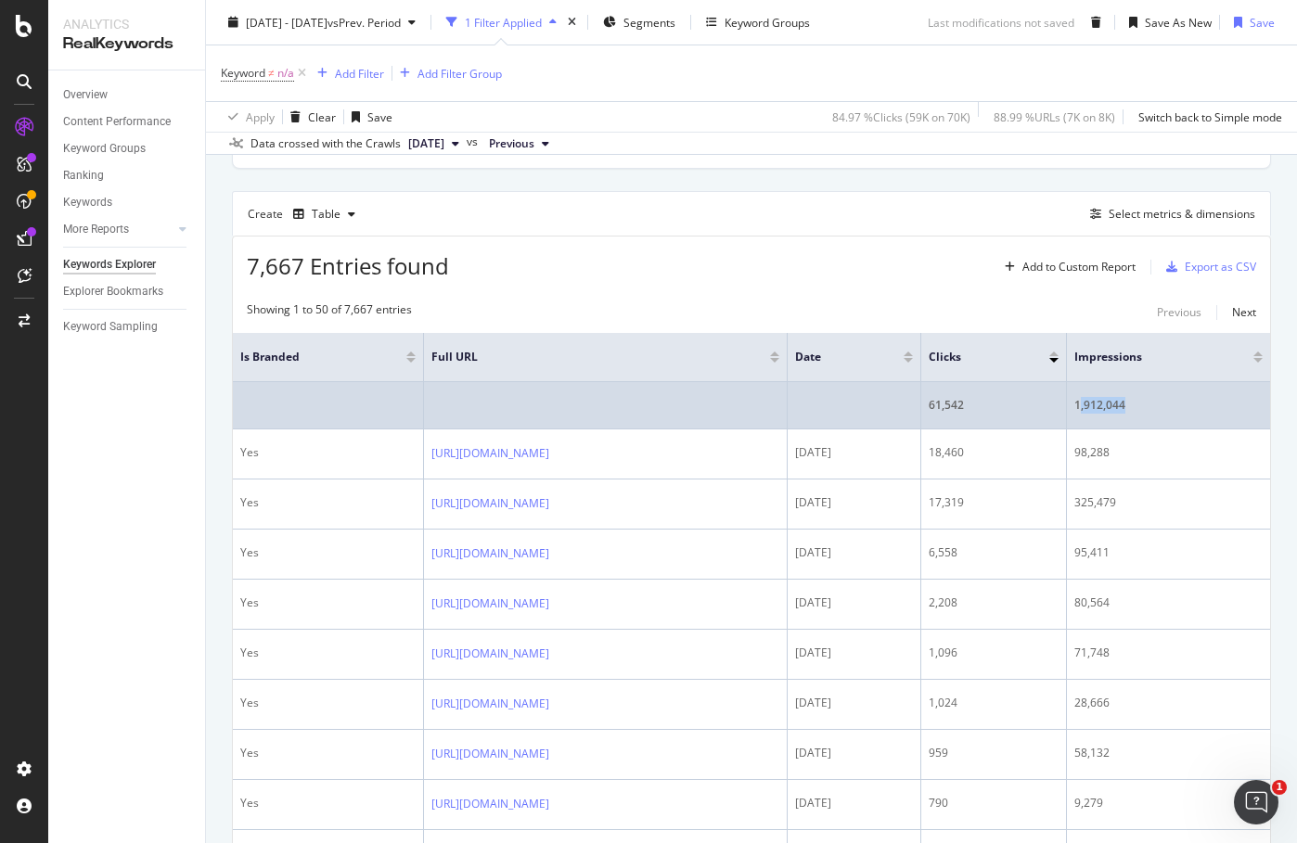
drag, startPoint x: 1192, startPoint y: 404, endPoint x: 1126, endPoint y: 397, distance: 66.3
click at [1126, 397] on div "1,912,044" at bounding box center [1168, 405] width 188 height 17
